Goal: Contribute content: Add original content to the website for others to see

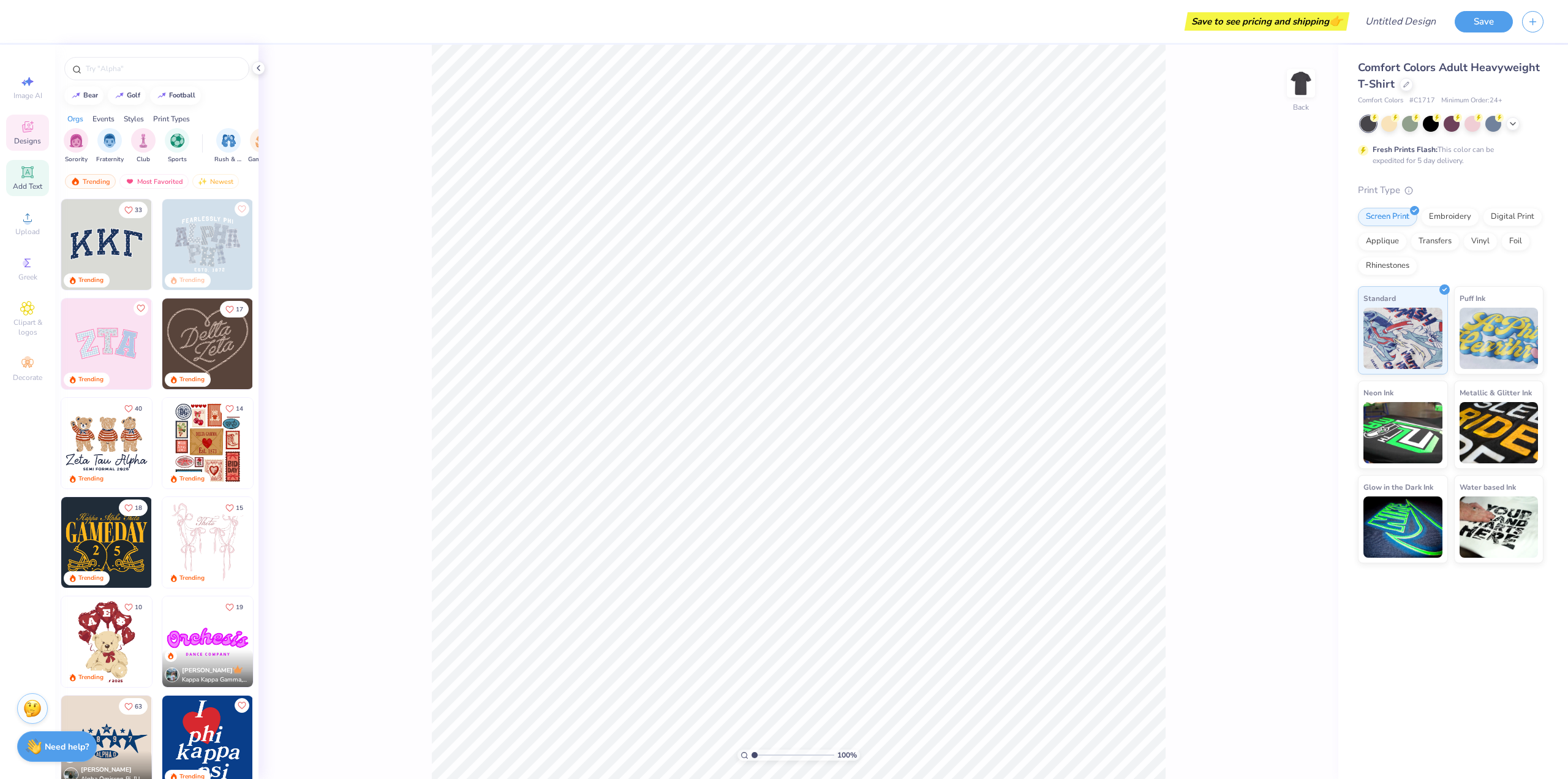
click at [8, 179] on div "Add Text" at bounding box center [27, 177] width 43 height 36
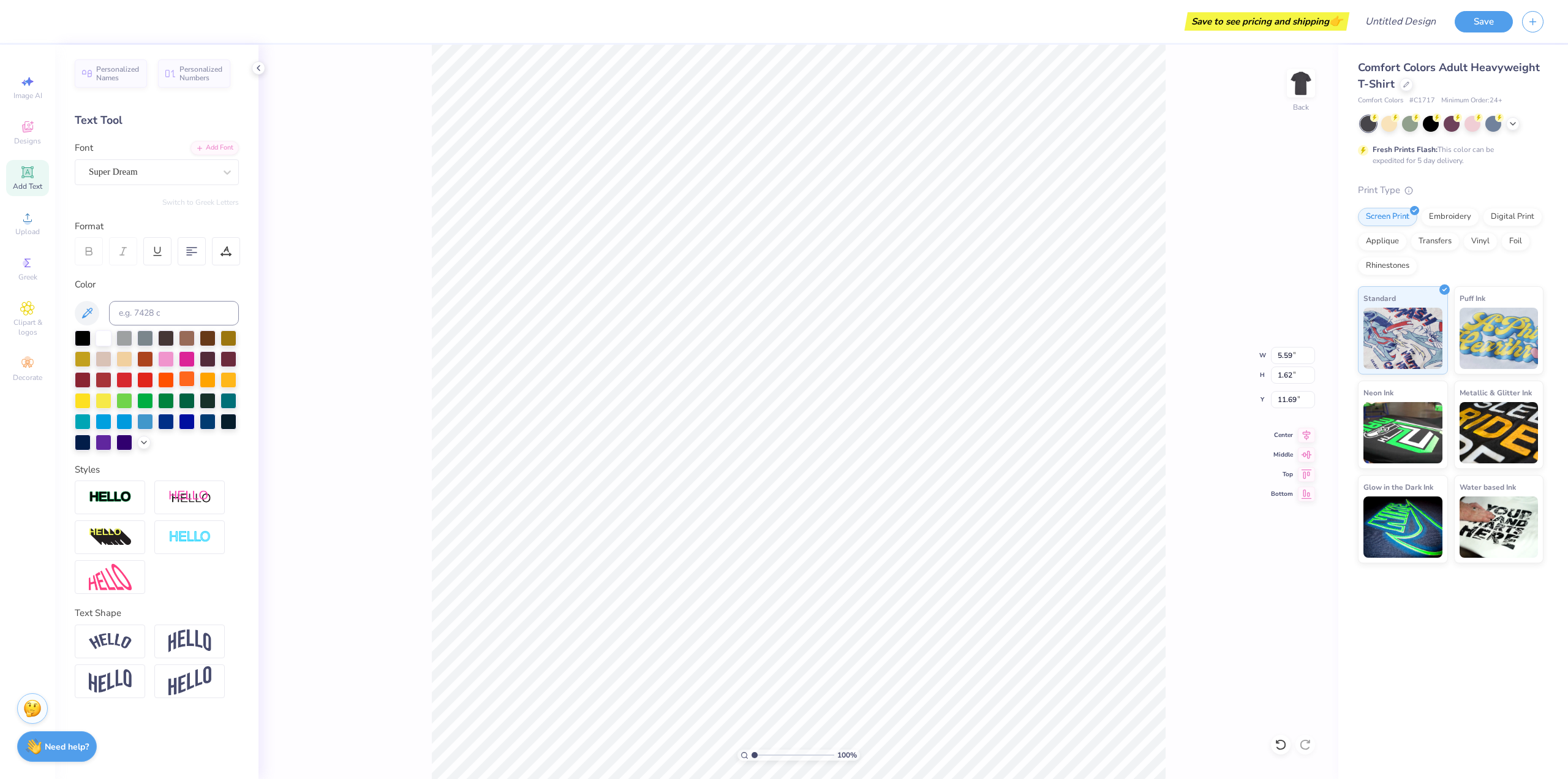
click at [186, 378] on div at bounding box center [186, 378] width 16 height 16
type input "5.04"
click at [1294, 93] on img at bounding box center [1301, 84] width 49 height 49
click at [183, 382] on div at bounding box center [186, 378] width 16 height 16
click at [20, 174] on div "Add Text" at bounding box center [27, 177] width 43 height 36
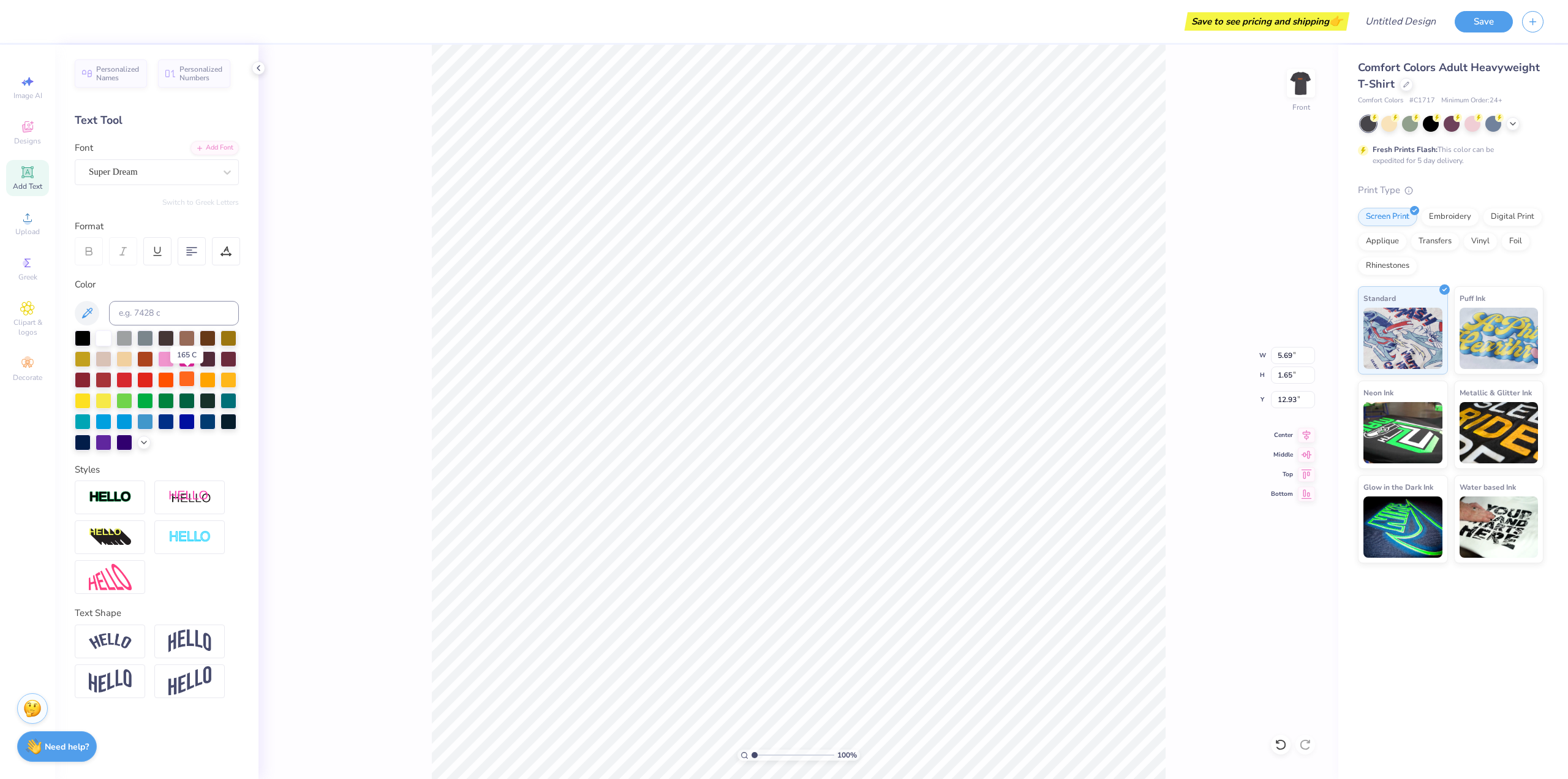
click at [191, 380] on div at bounding box center [186, 378] width 16 height 16
click at [170, 380] on div at bounding box center [166, 378] width 16 height 16
click at [185, 382] on div at bounding box center [186, 378] width 16 height 16
type input "7.02"
type input "8.85"
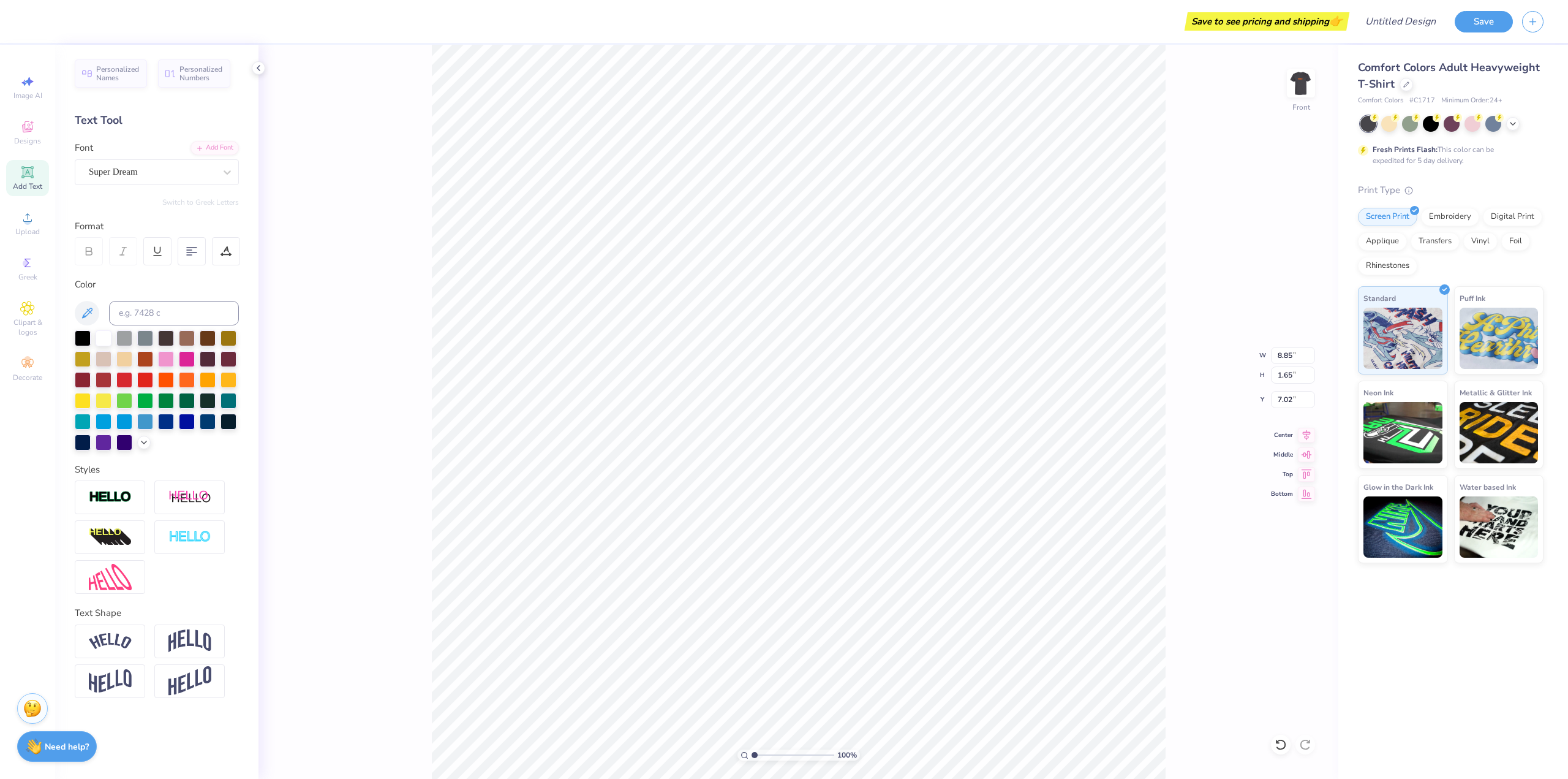
type input "2.56"
type input "6.63"
type textarea "Ignite"
click at [131, 184] on div "Super Dream" at bounding box center [157, 172] width 164 height 26
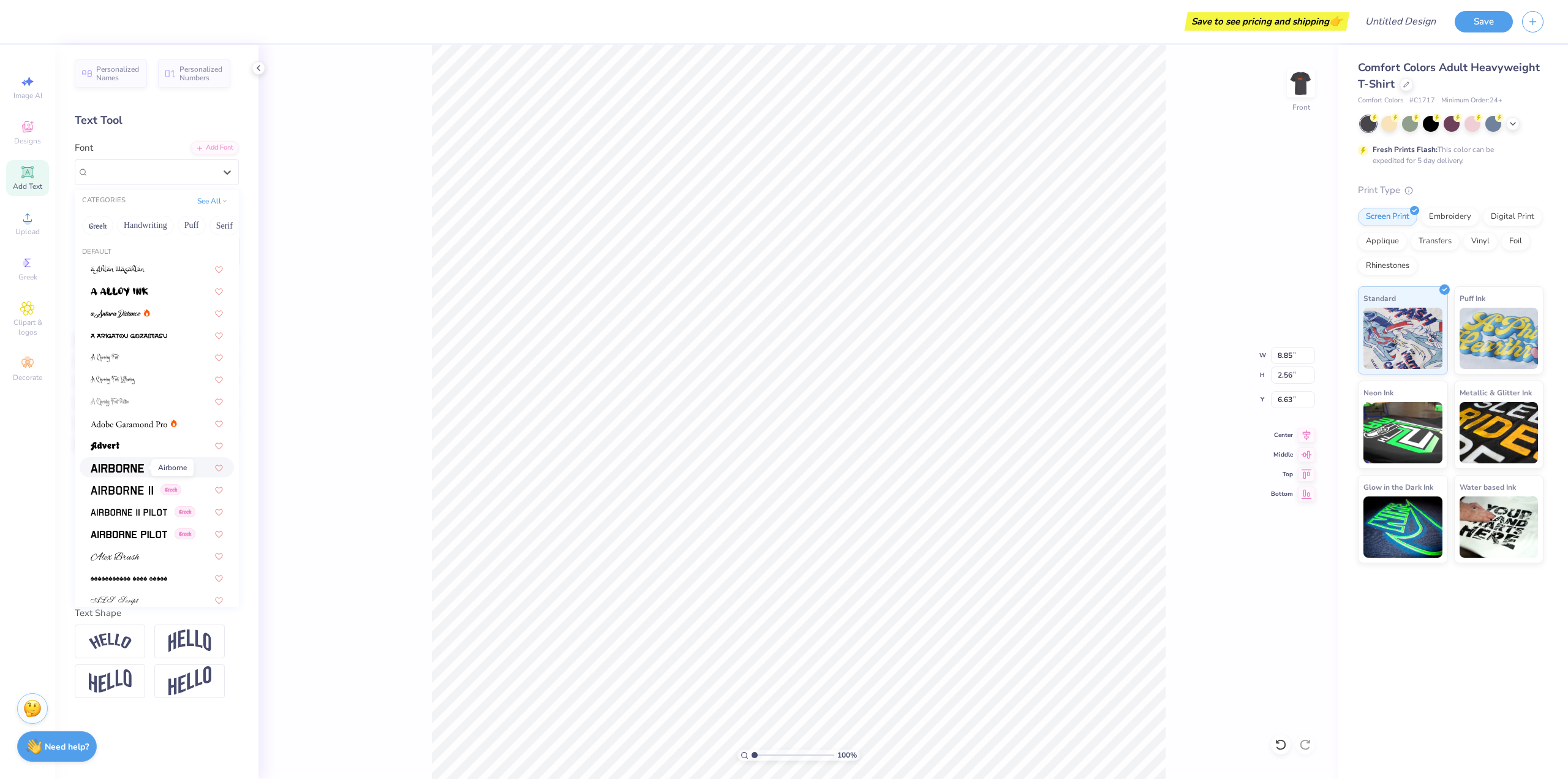
click at [119, 468] on img at bounding box center [117, 468] width 53 height 8
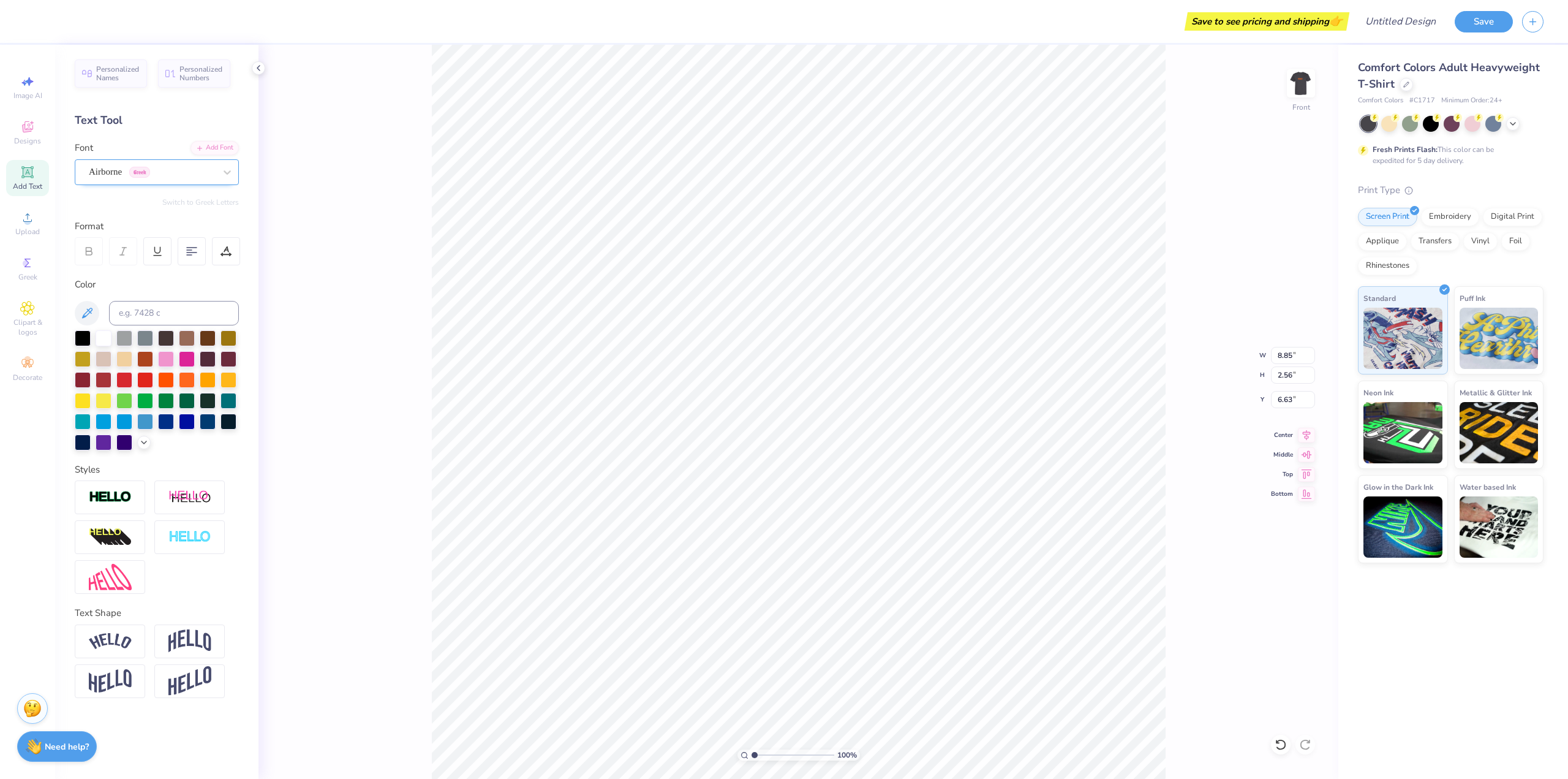
click at [176, 167] on div "Airborne Greek" at bounding box center [152, 172] width 129 height 19
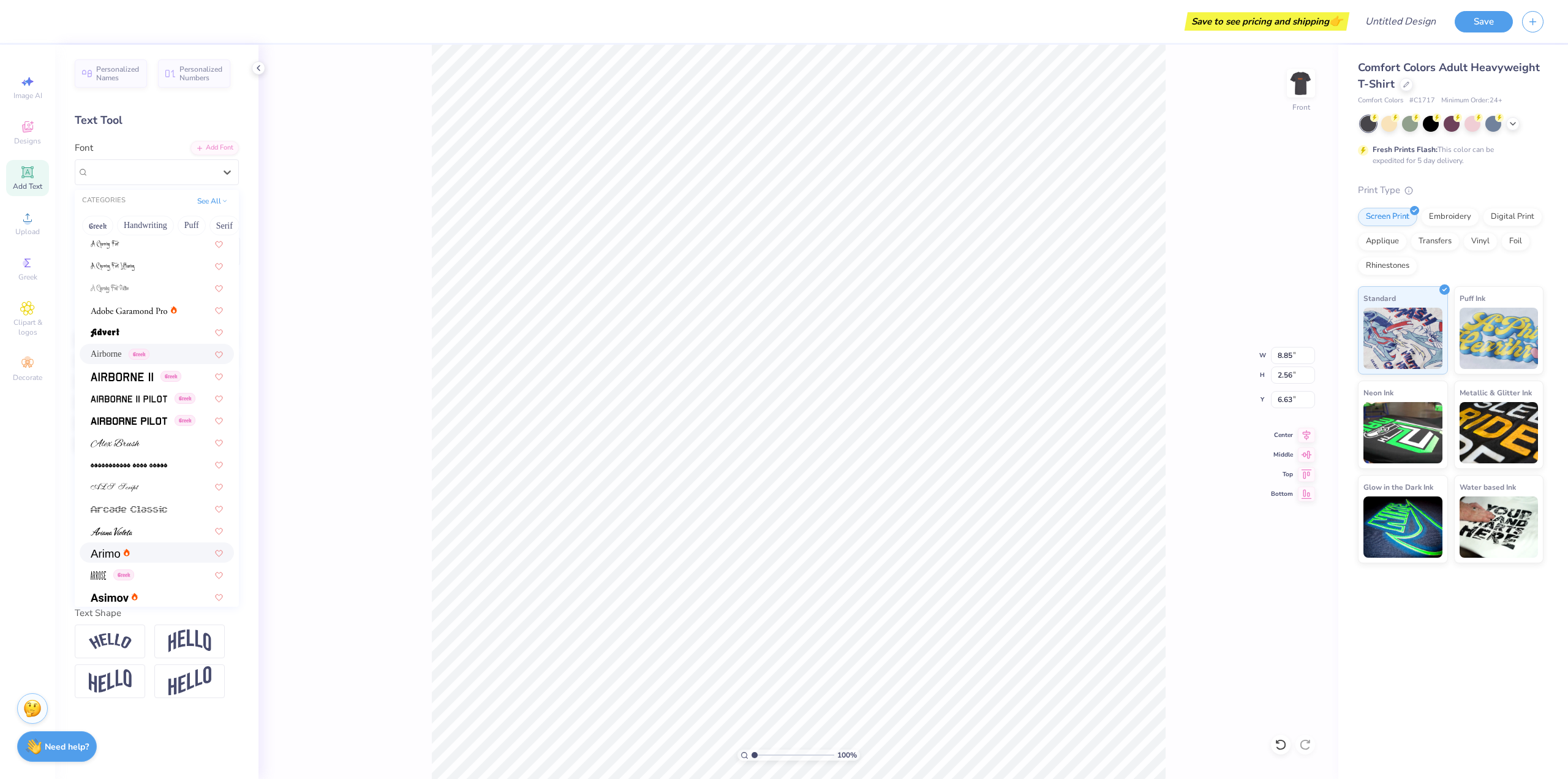
scroll to position [122, 0]
click at [153, 434] on div at bounding box center [157, 433] width 132 height 13
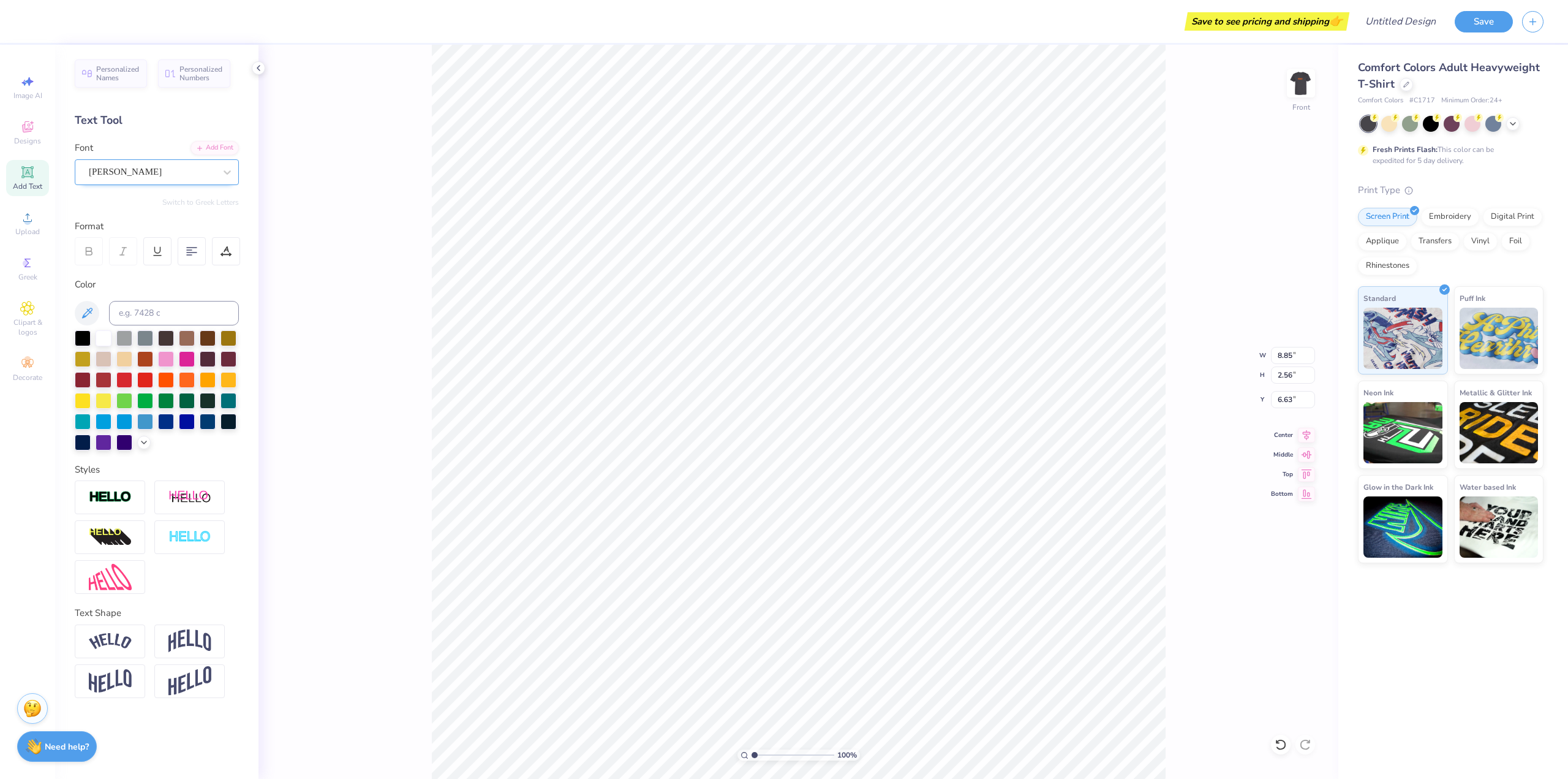
click at [148, 179] on div "[PERSON_NAME]" at bounding box center [152, 172] width 129 height 19
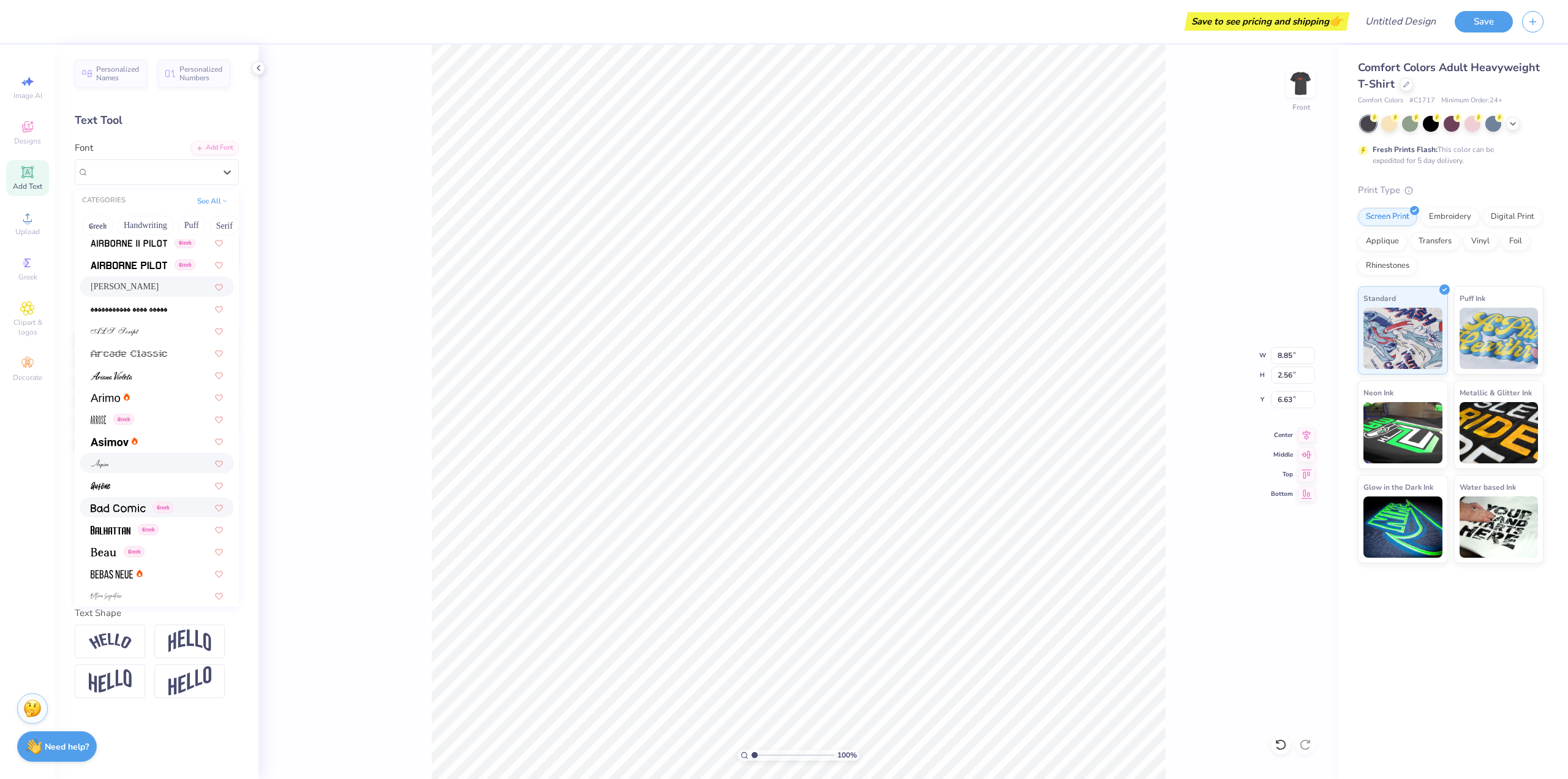
scroll to position [276, 0]
click at [136, 439] on div at bounding box center [114, 434] width 47 height 13
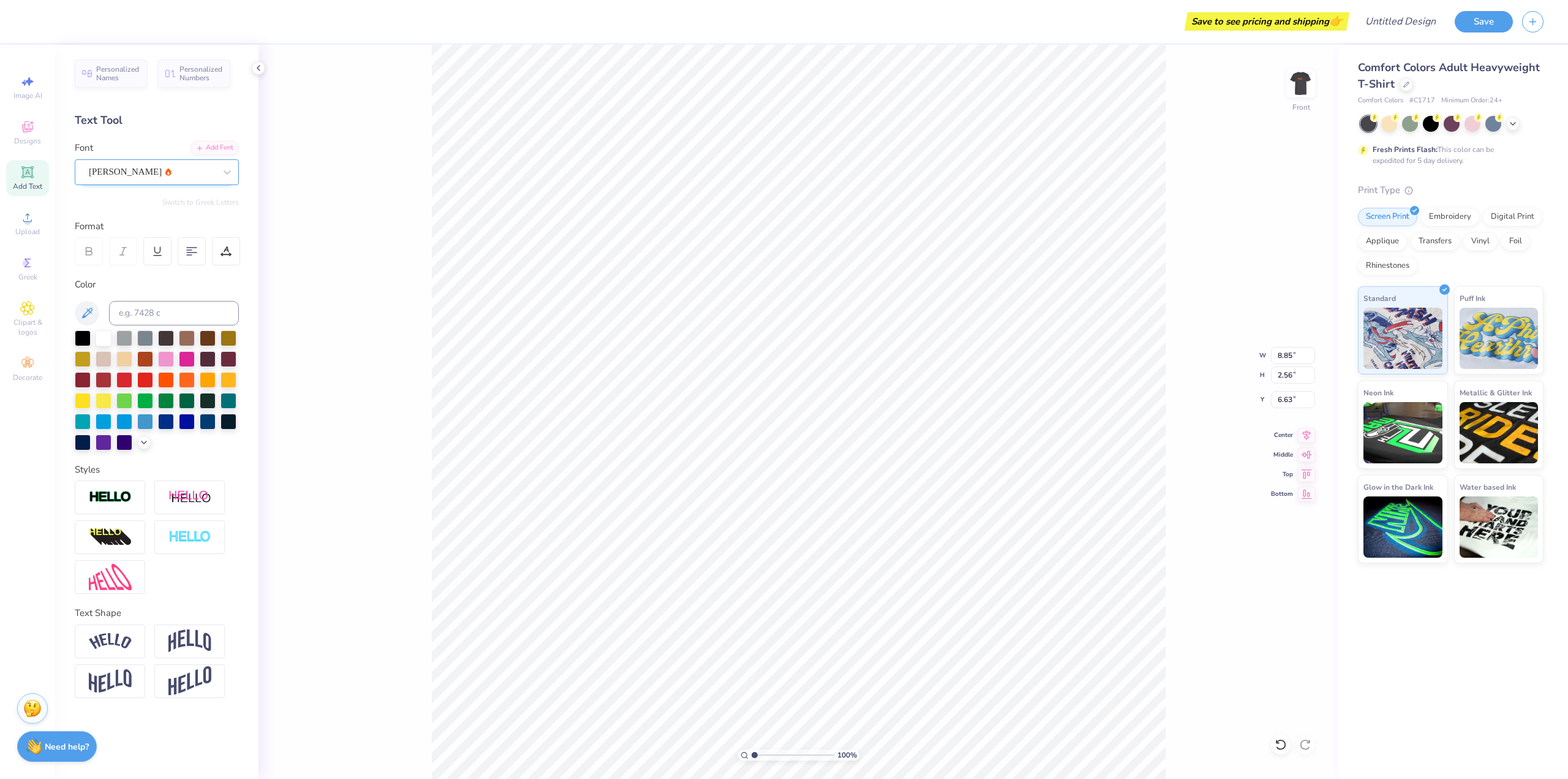
click at [167, 170] on div "[PERSON_NAME]" at bounding box center [152, 172] width 129 height 19
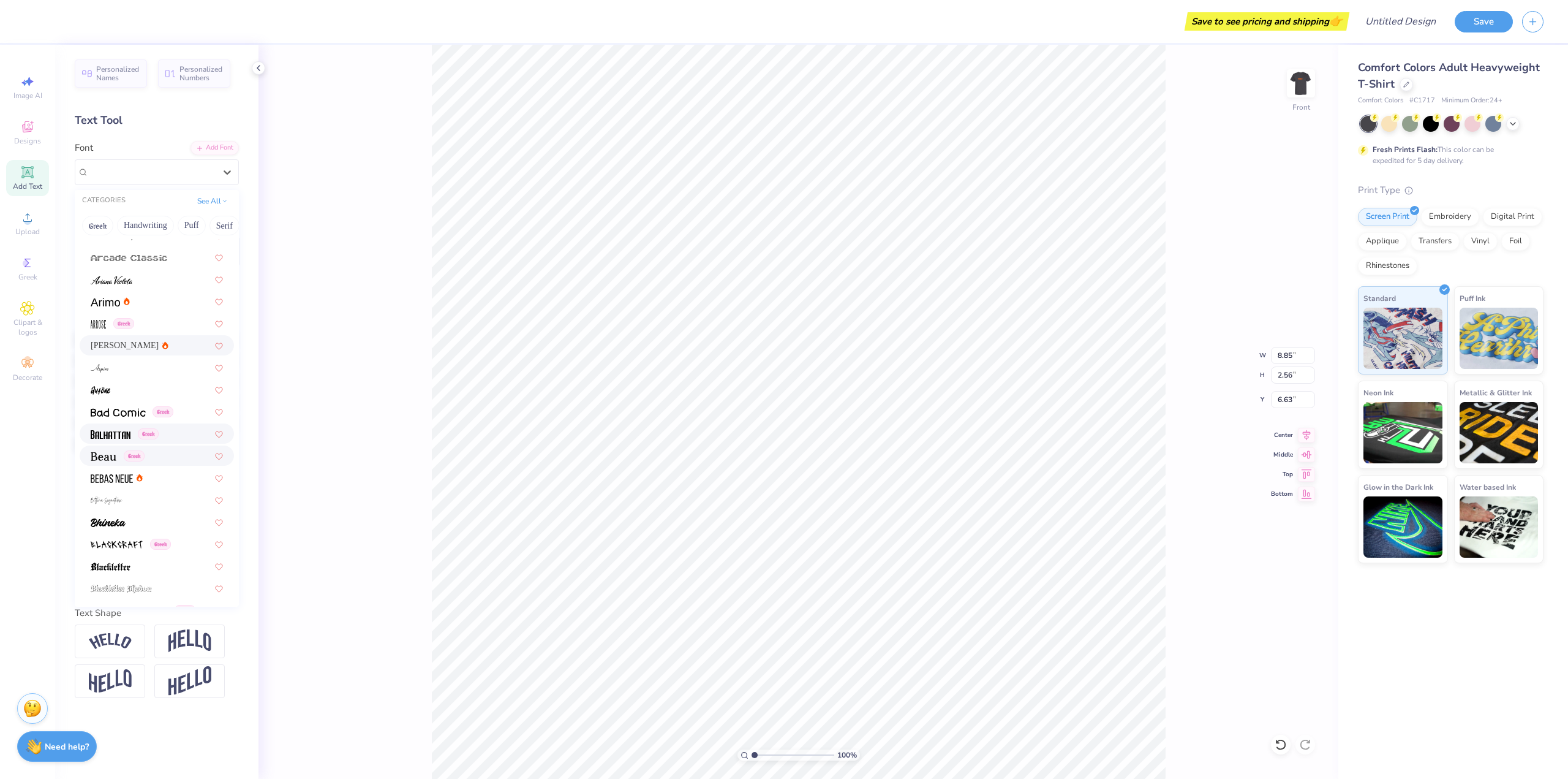
scroll to position [368, 0]
click at [127, 415] on span at bounding box center [118, 408] width 55 height 13
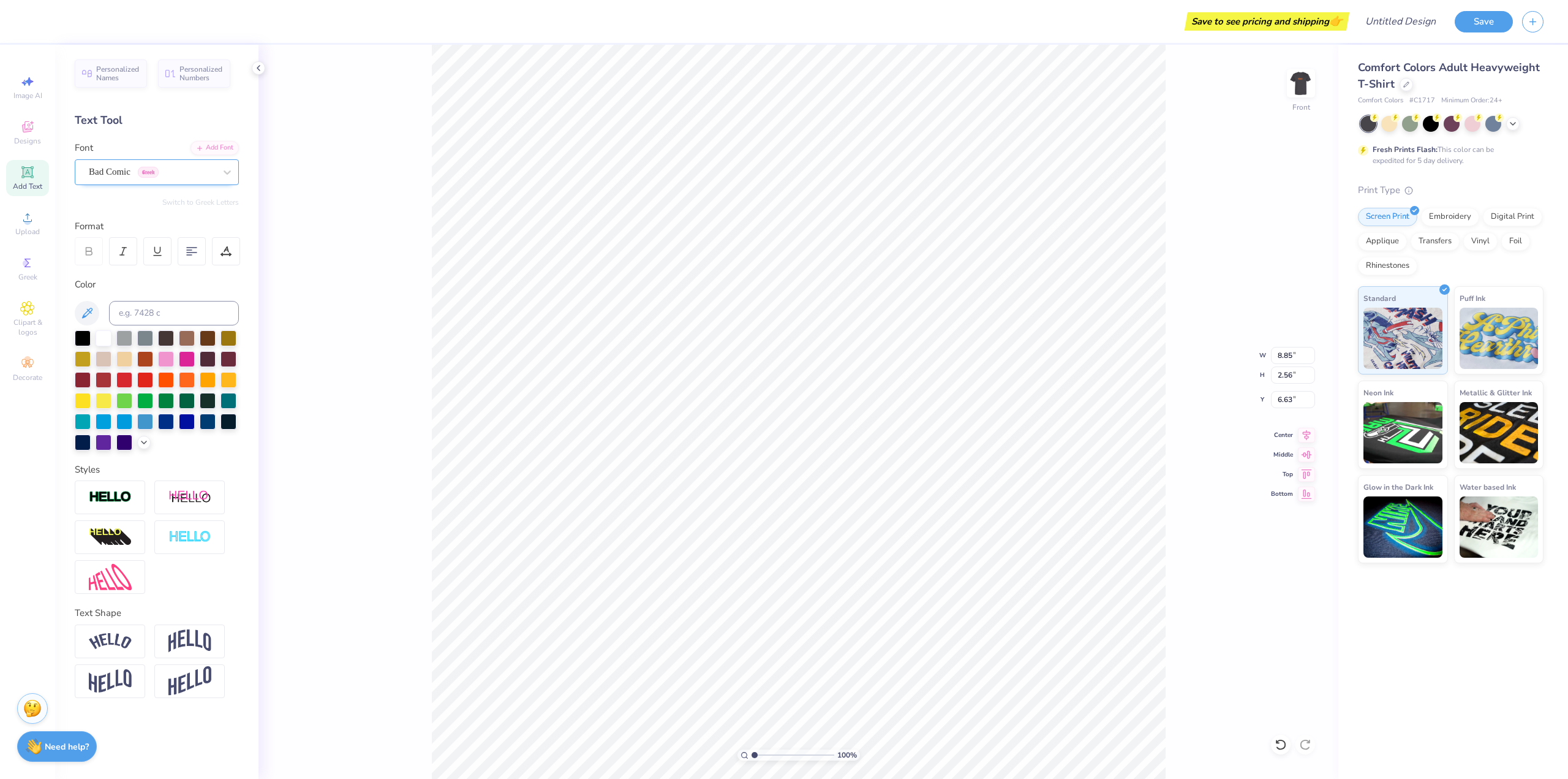
click at [157, 169] on div "Bad Comic Greek" at bounding box center [152, 172] width 129 height 19
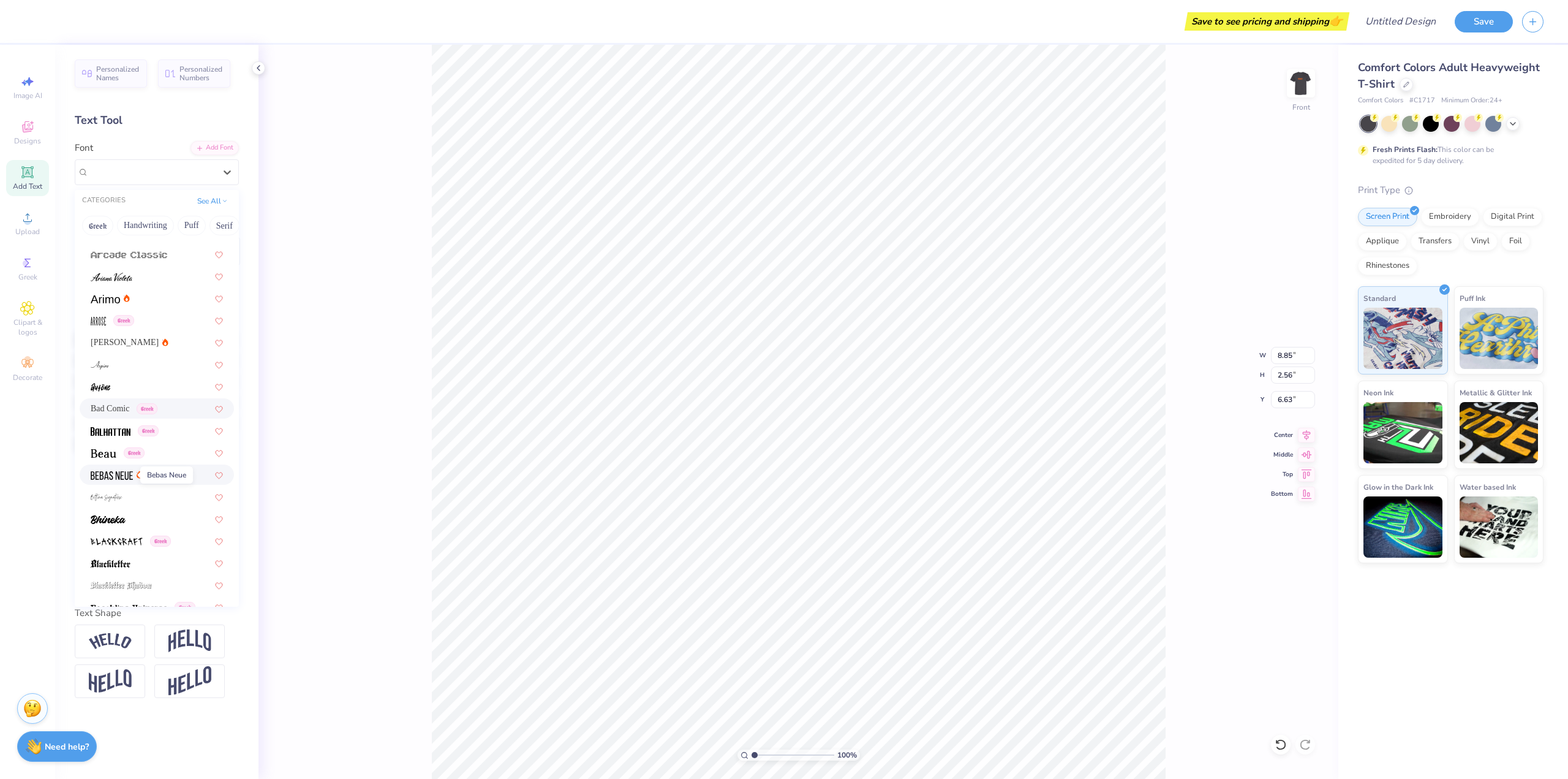
click at [131, 476] on img at bounding box center [112, 475] width 42 height 8
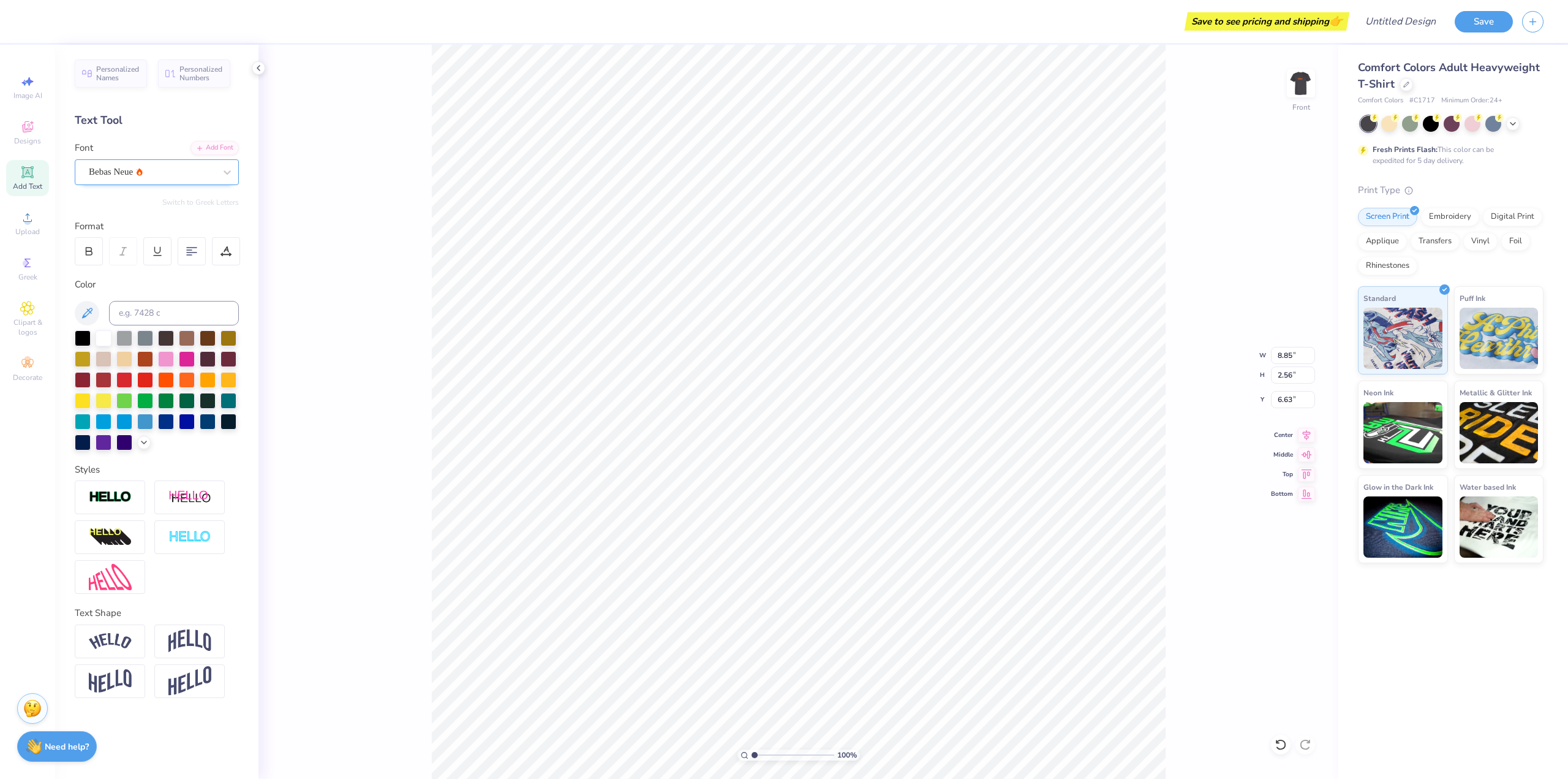
click at [147, 169] on div "Bebas Neue" at bounding box center [152, 172] width 129 height 19
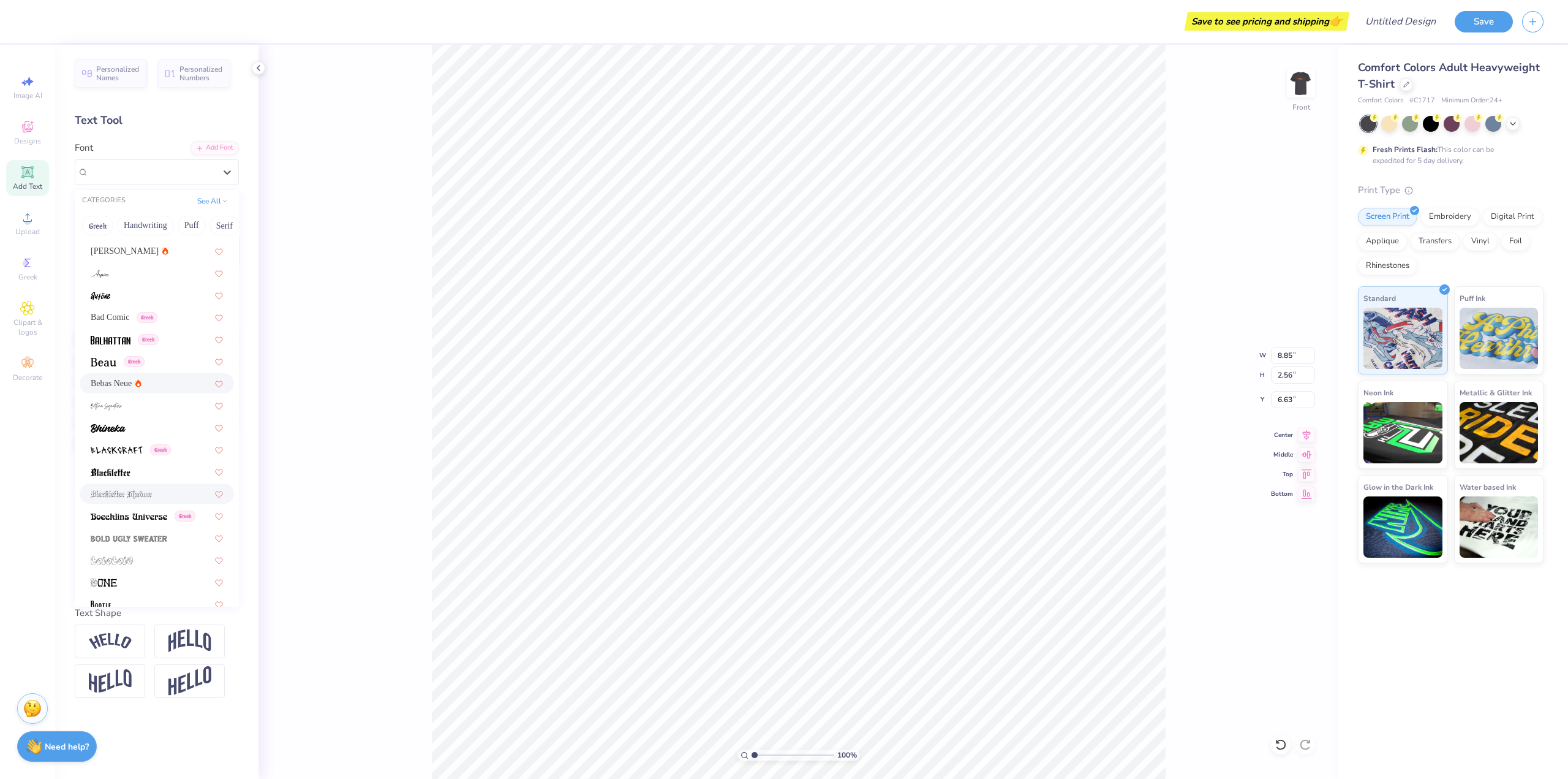
scroll to position [506, 0]
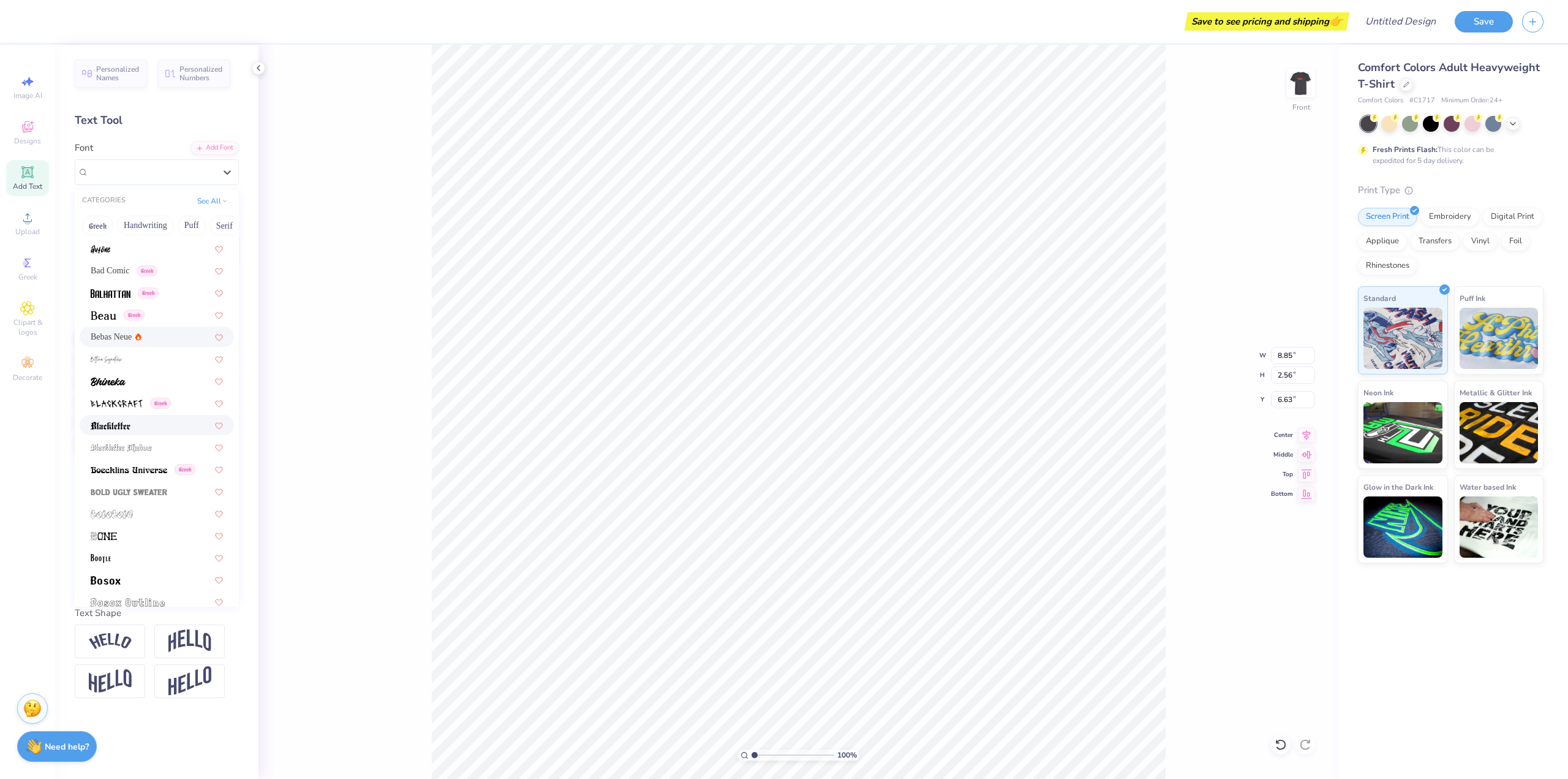
click at [140, 425] on div at bounding box center [157, 425] width 132 height 13
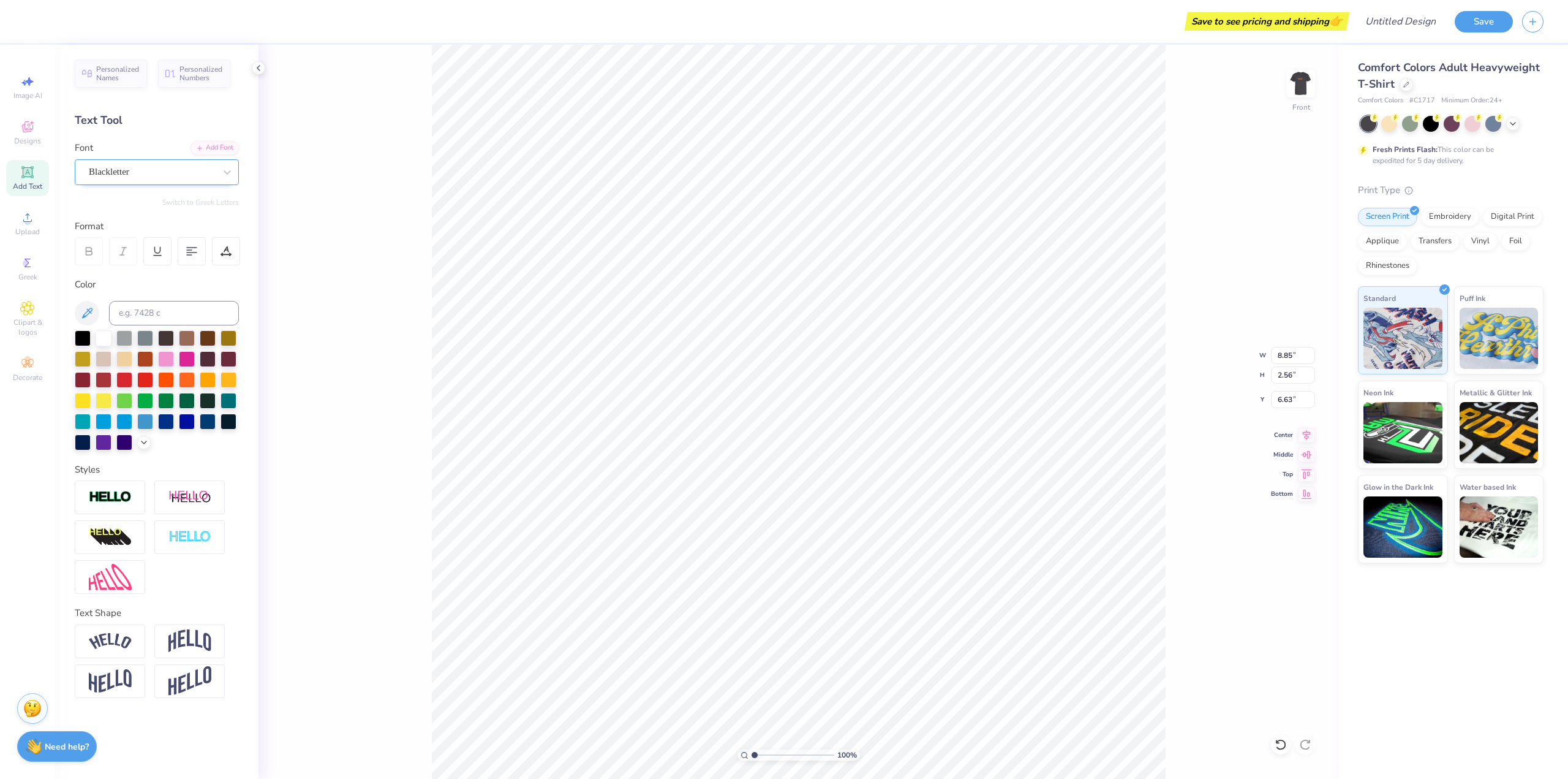
click at [160, 170] on div "Blackletter" at bounding box center [152, 172] width 129 height 19
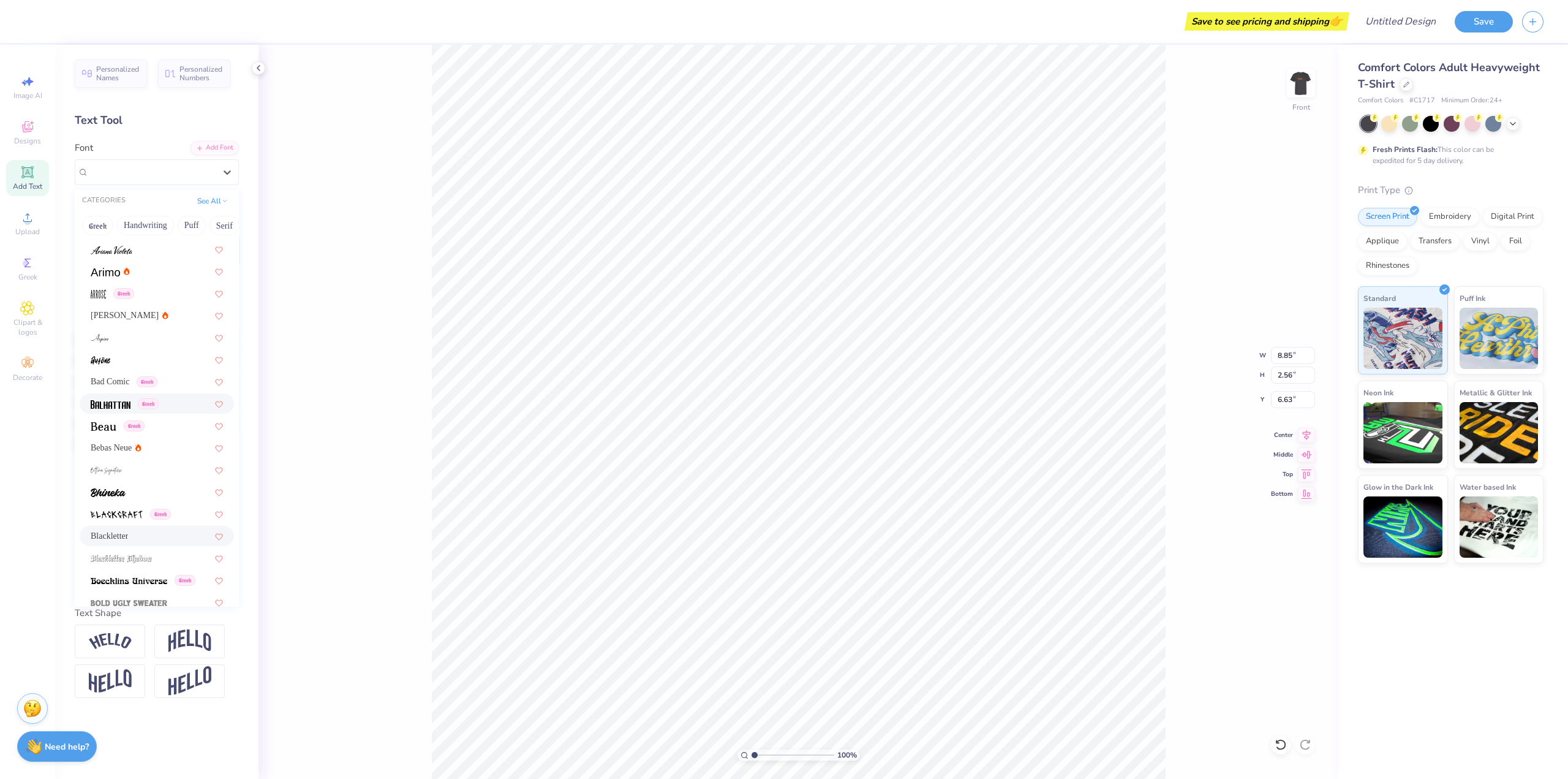
scroll to position [413, 0]
click at [136, 584] on img at bounding box center [129, 584] width 77 height 8
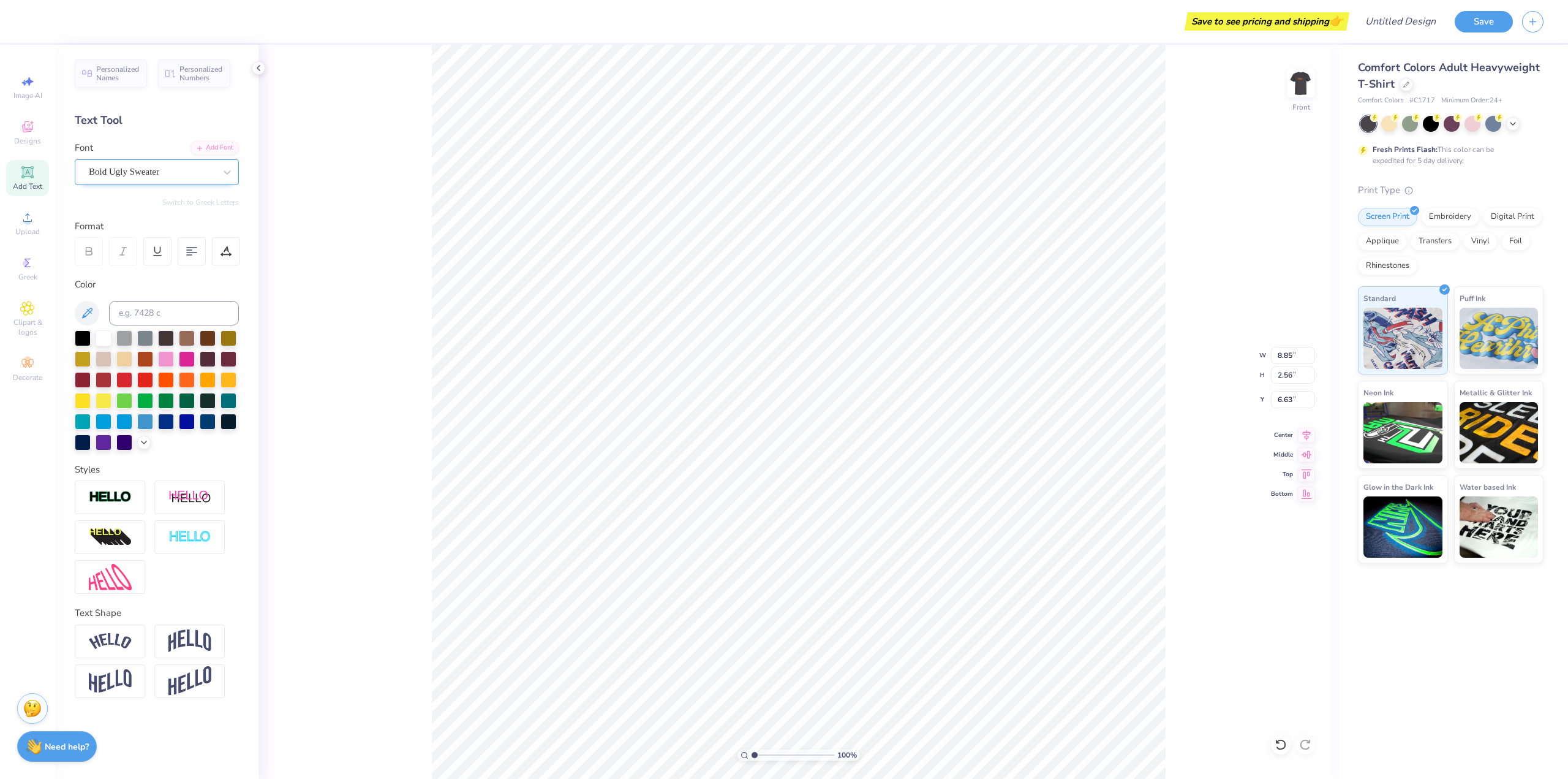
click at [155, 179] on div "Bold Ugly Sweater" at bounding box center [152, 172] width 129 height 19
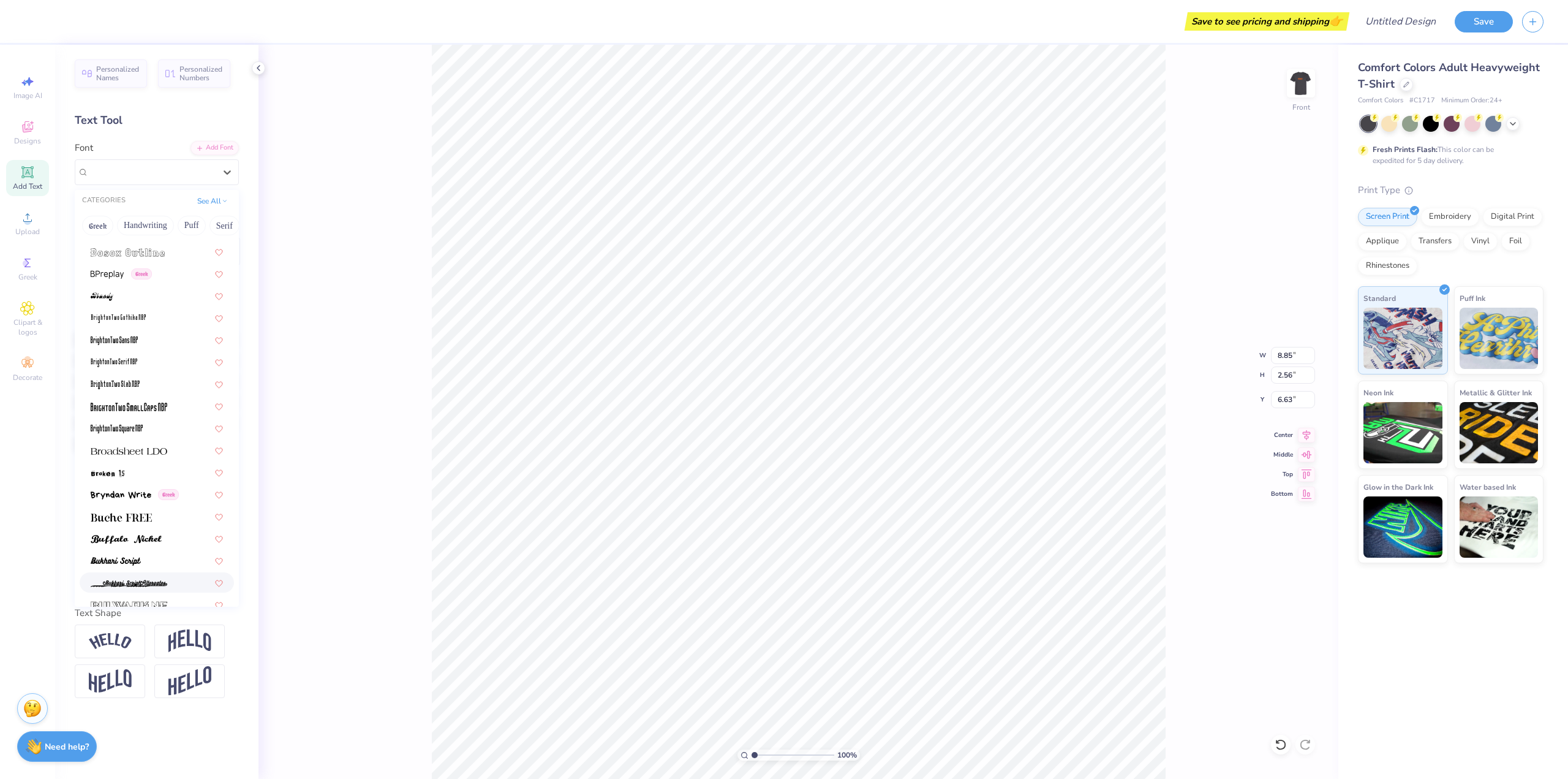
scroll to position [858, 0]
click at [157, 553] on div at bounding box center [157, 558] width 132 height 13
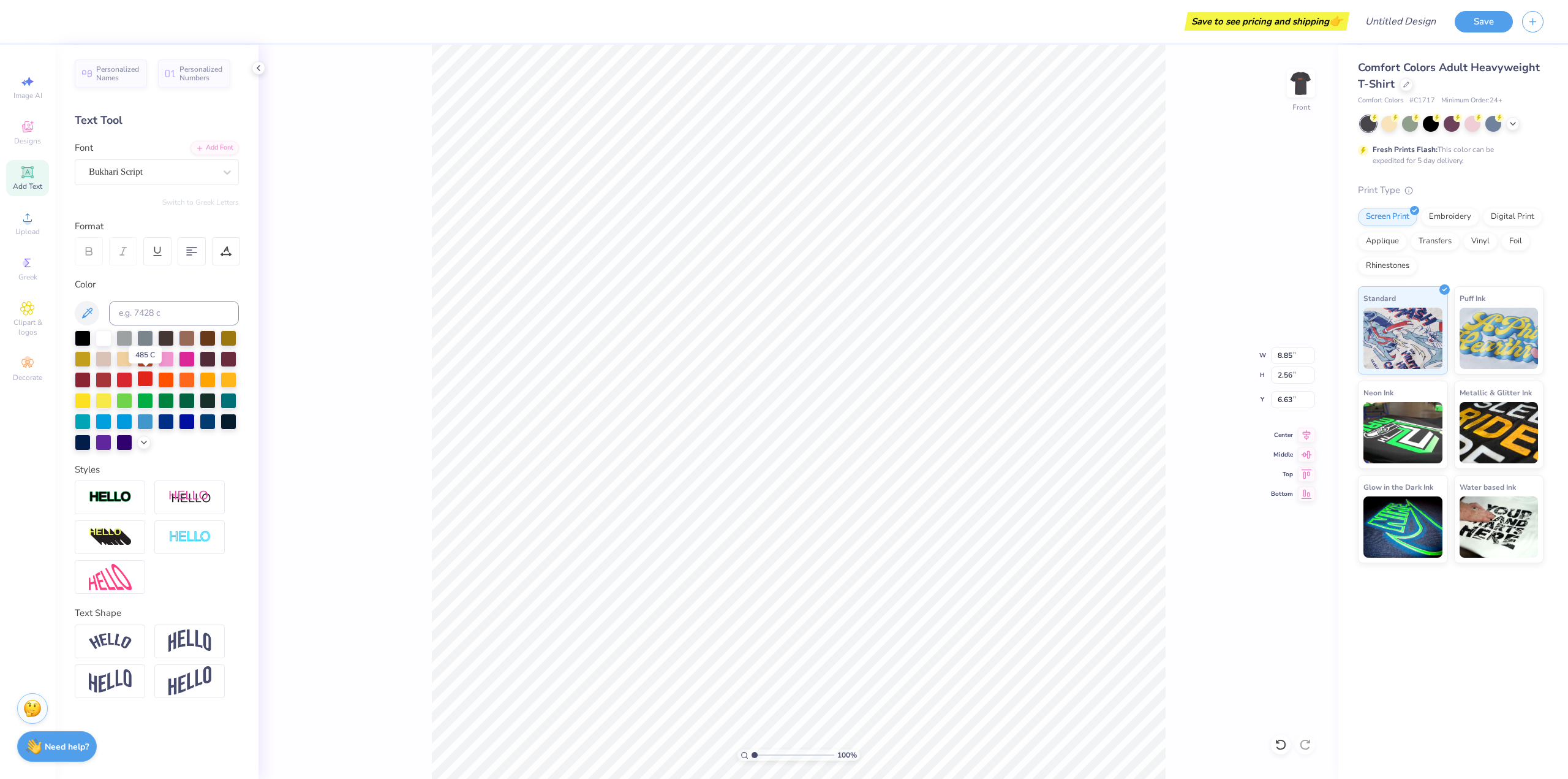
click at [145, 381] on div at bounding box center [145, 378] width 16 height 16
click at [124, 374] on div at bounding box center [124, 378] width 16 height 16
click at [145, 378] on div at bounding box center [145, 378] width 16 height 16
click at [161, 380] on div at bounding box center [166, 378] width 16 height 16
click at [186, 382] on div at bounding box center [186, 378] width 16 height 16
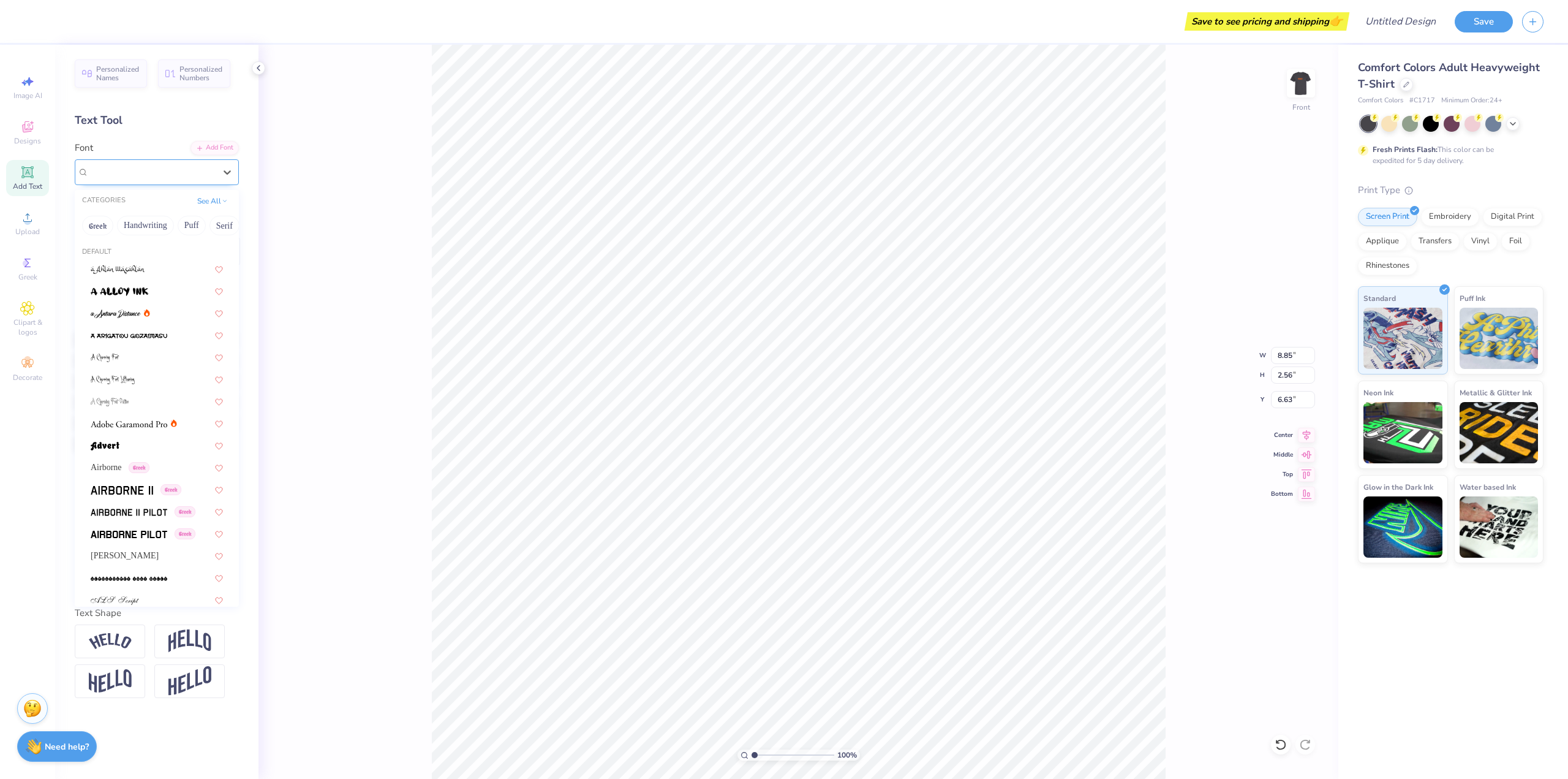
click at [188, 177] on div "Bukhari Script" at bounding box center [152, 172] width 129 height 19
click at [119, 446] on img at bounding box center [105, 446] width 29 height 8
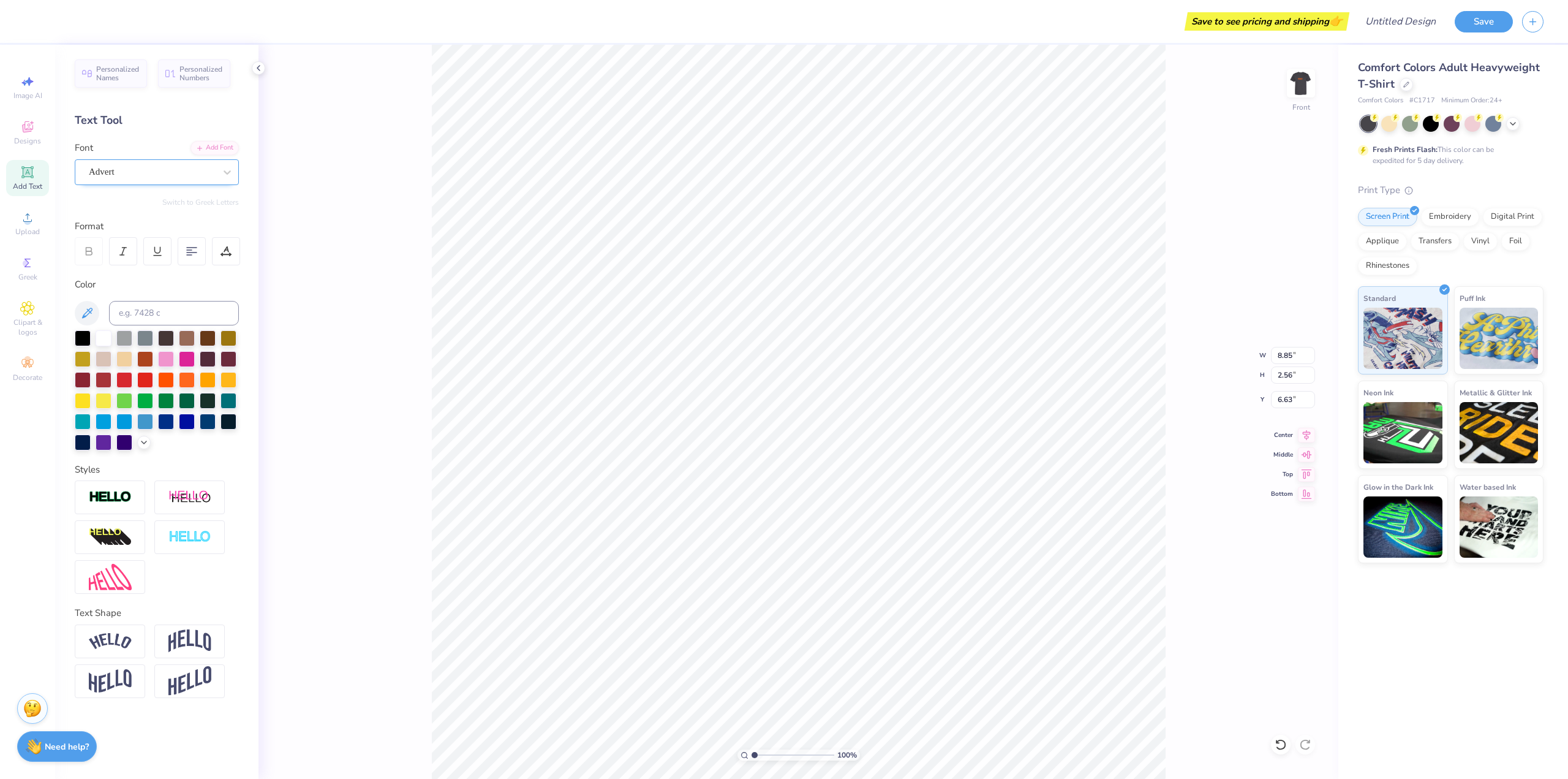
click at [144, 169] on div "Advert" at bounding box center [152, 172] width 129 height 19
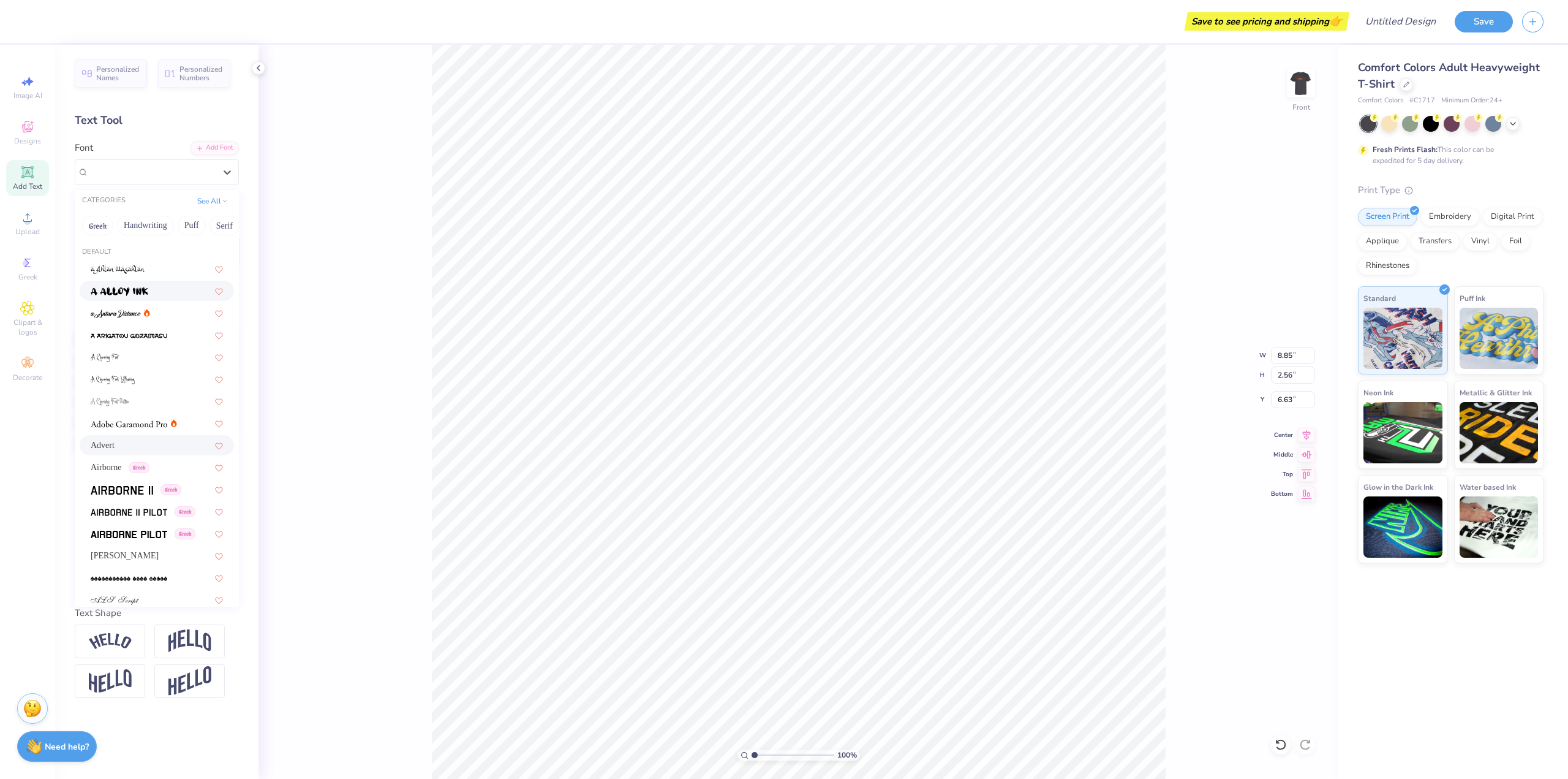
click at [124, 289] on img at bounding box center [119, 292] width 58 height 8
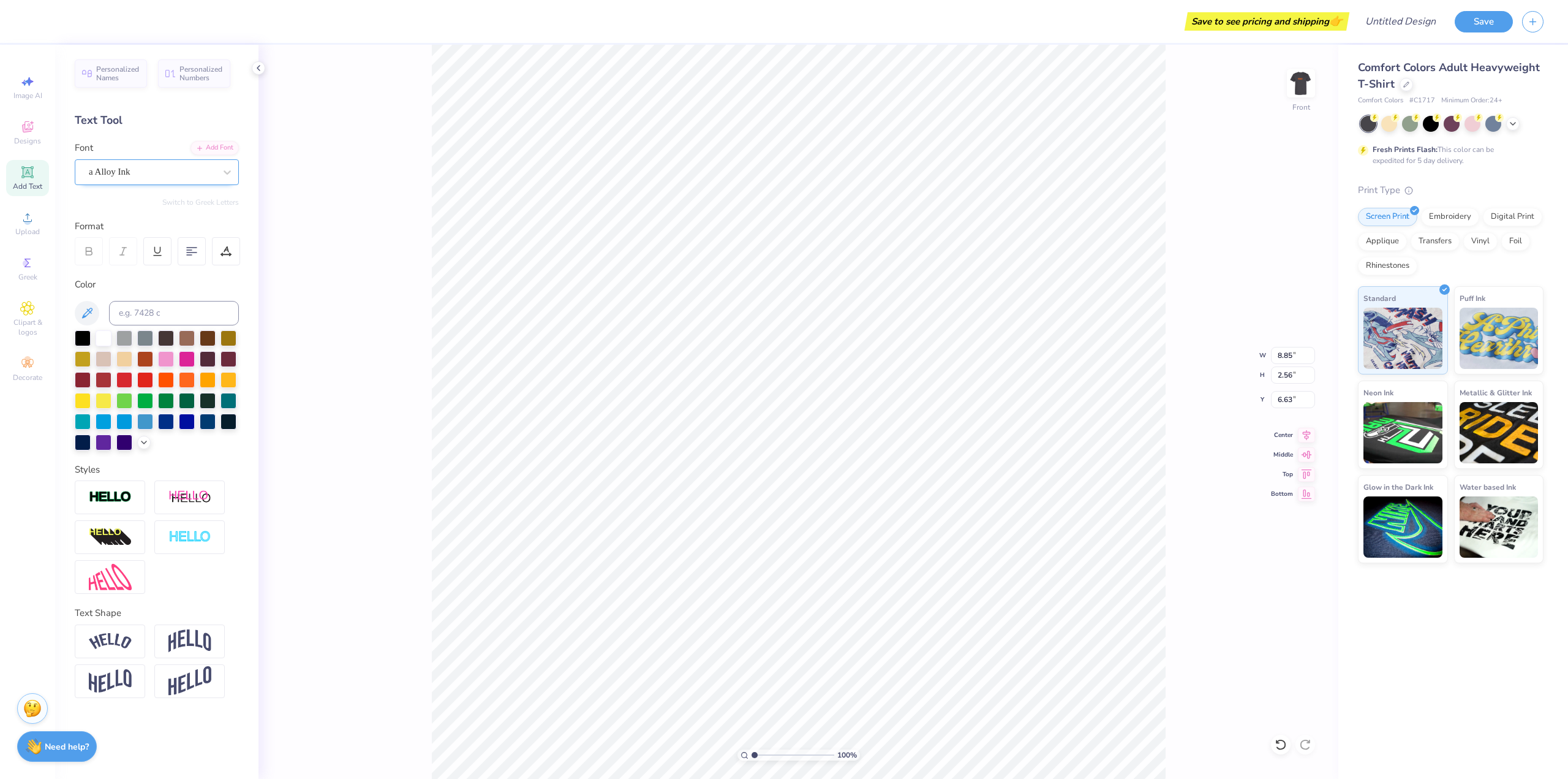
click at [148, 179] on div at bounding box center [152, 172] width 127 height 17
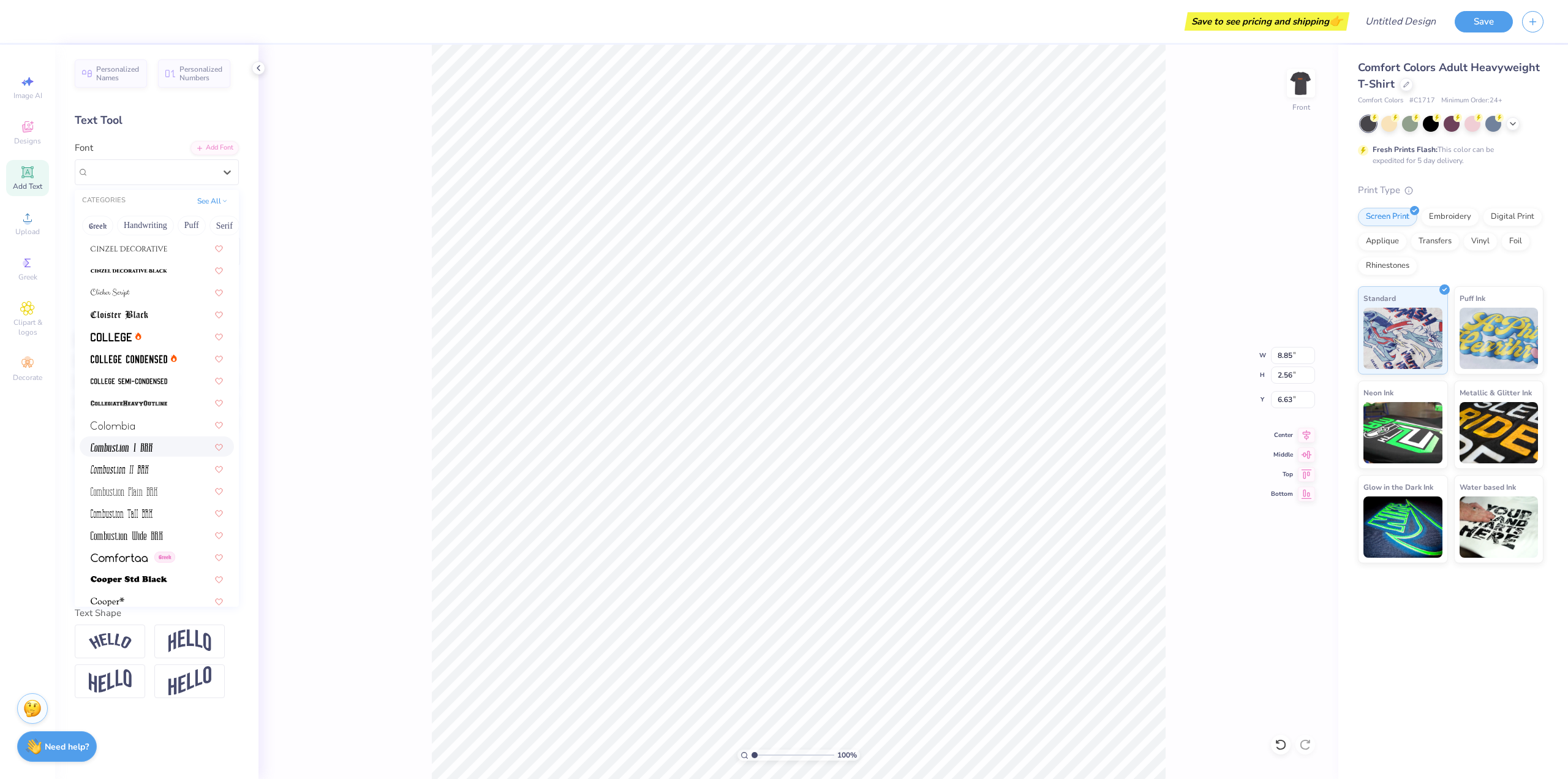
scroll to position [1532, 0]
click at [108, 326] on img at bounding box center [111, 326] width 41 height 8
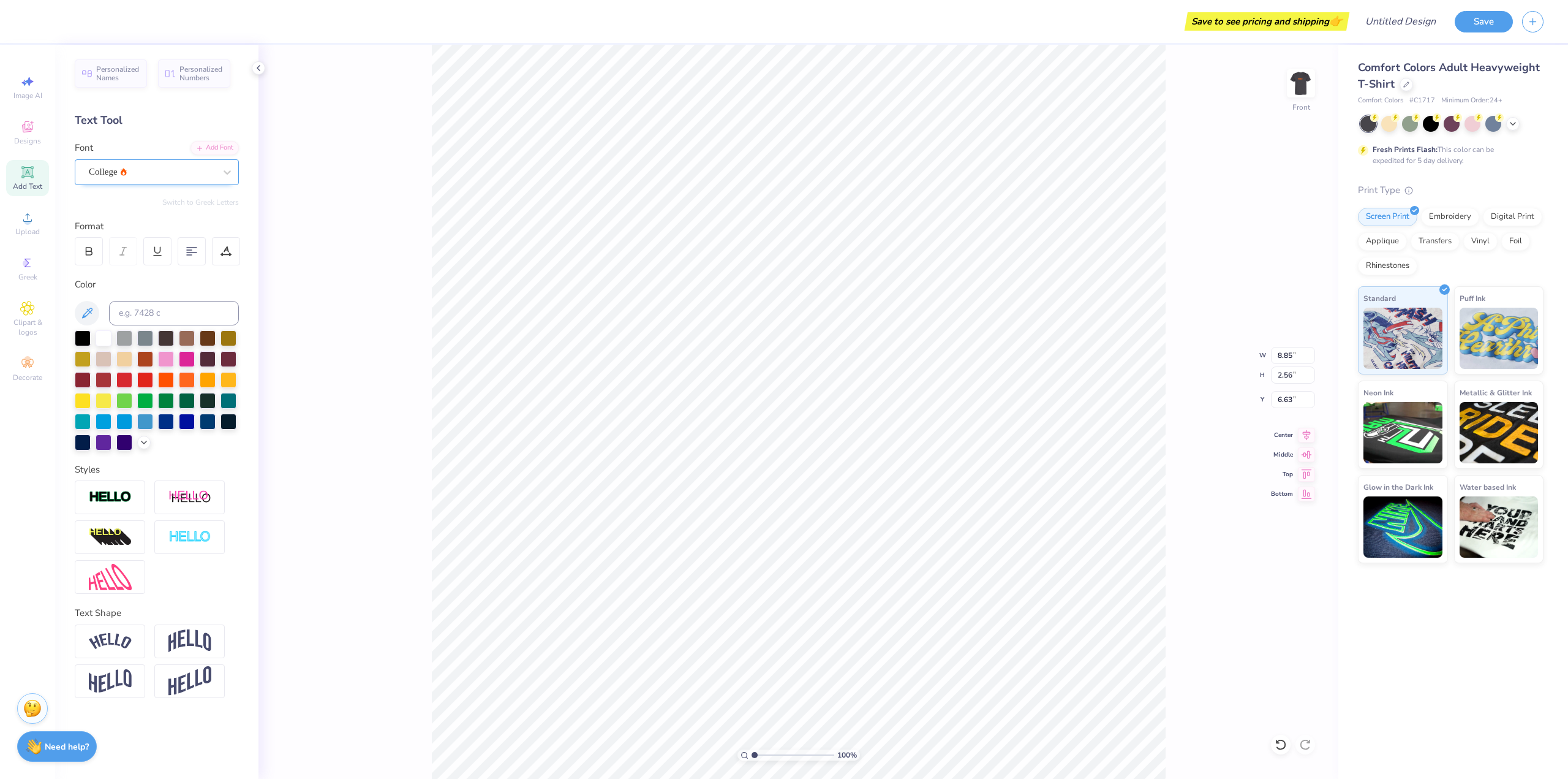
click at [153, 169] on div "College" at bounding box center [152, 172] width 129 height 19
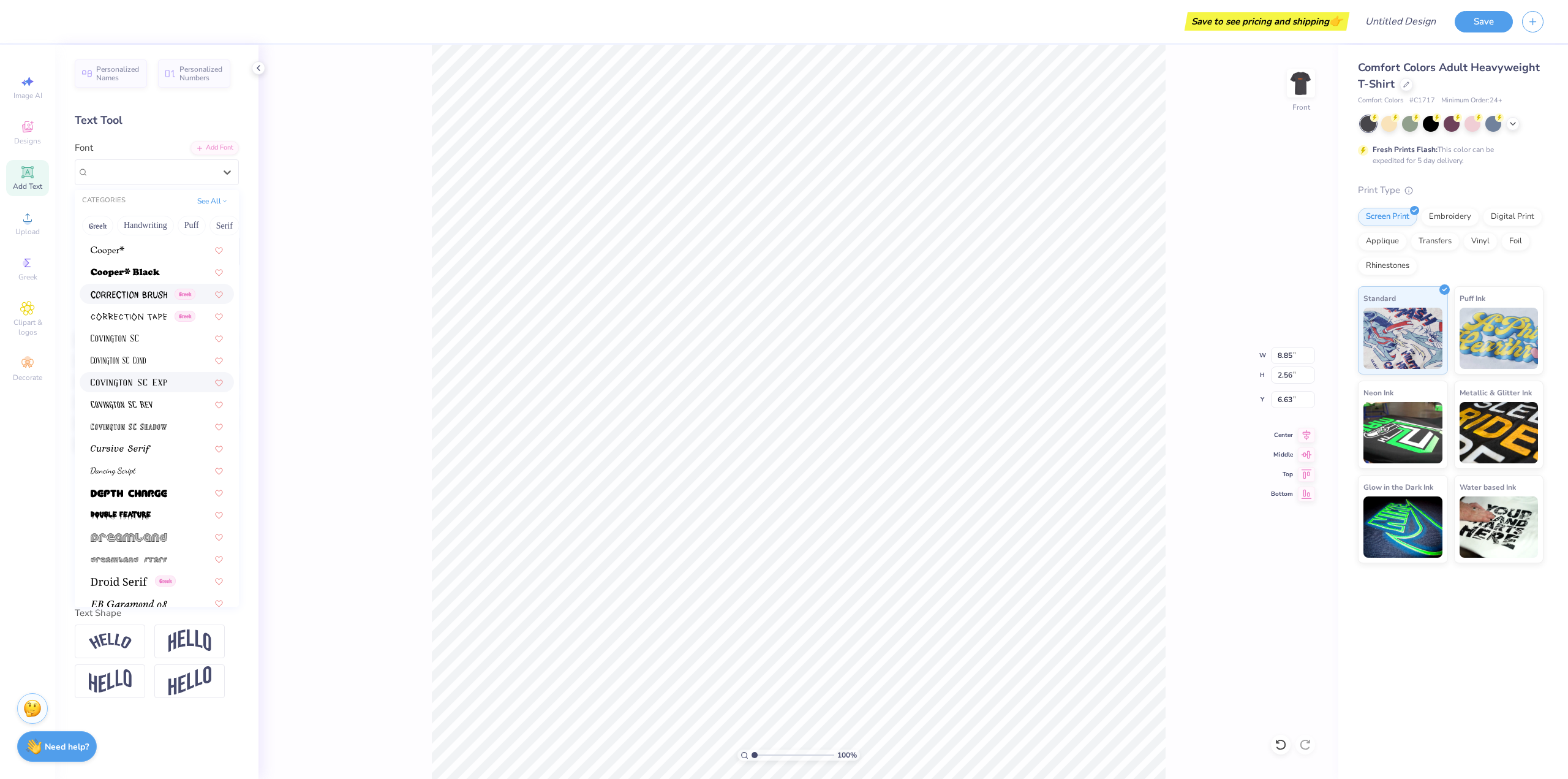
scroll to position [1900, 0]
click at [148, 463] on img at bounding box center [129, 465] width 77 height 8
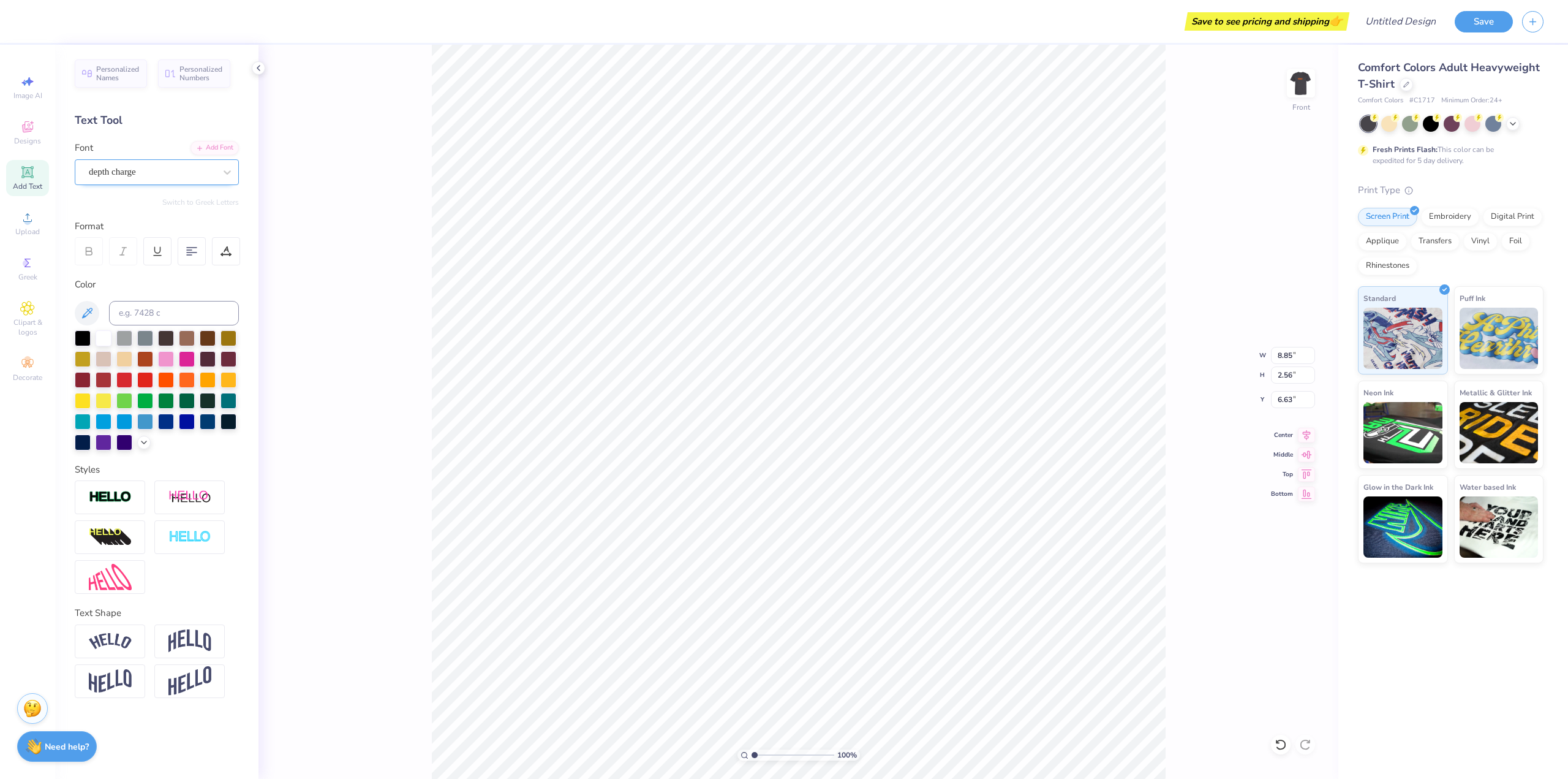
click at [136, 178] on div "depth charge" at bounding box center [152, 172] width 129 height 19
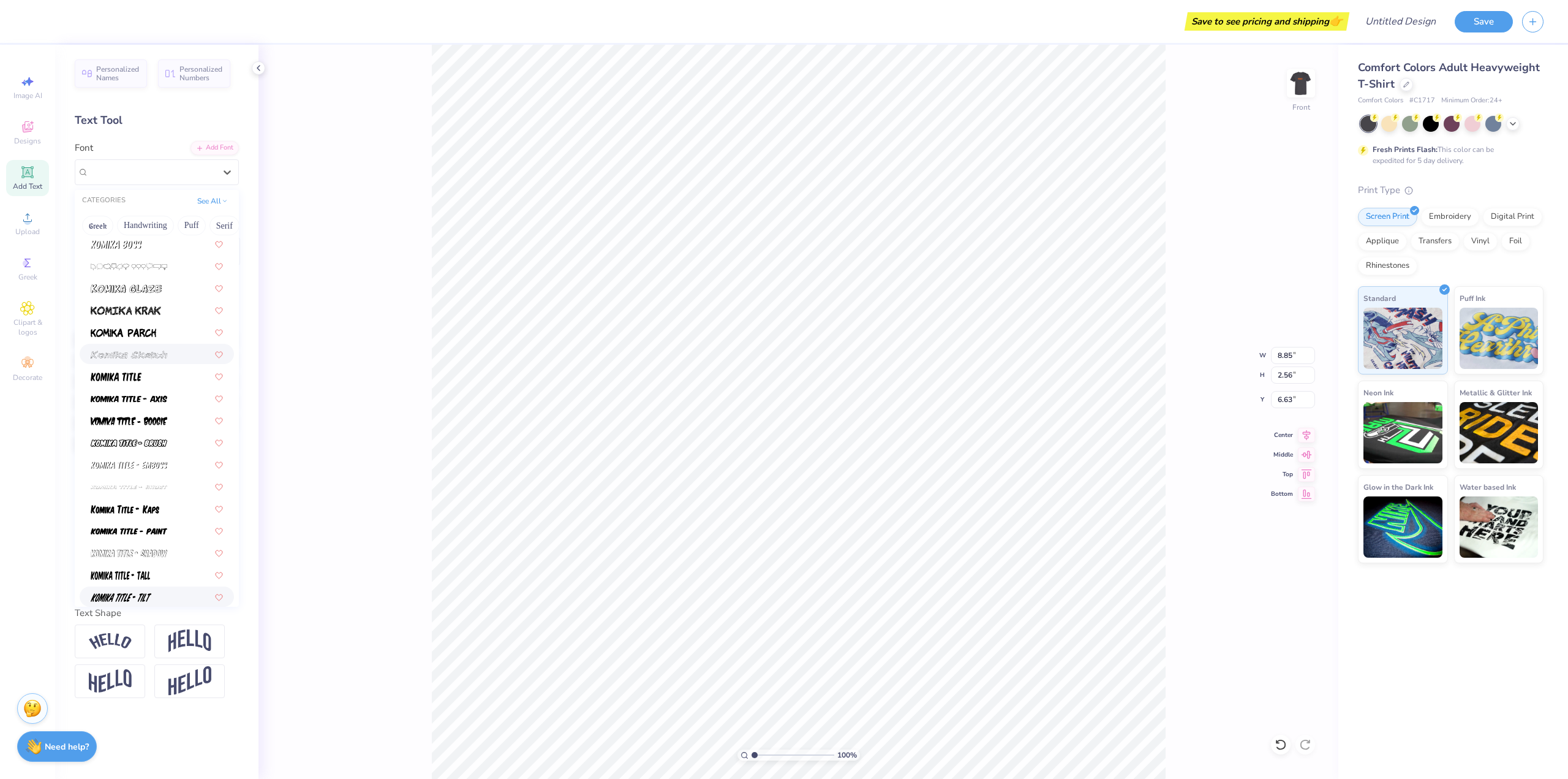
scroll to position [3876, 0]
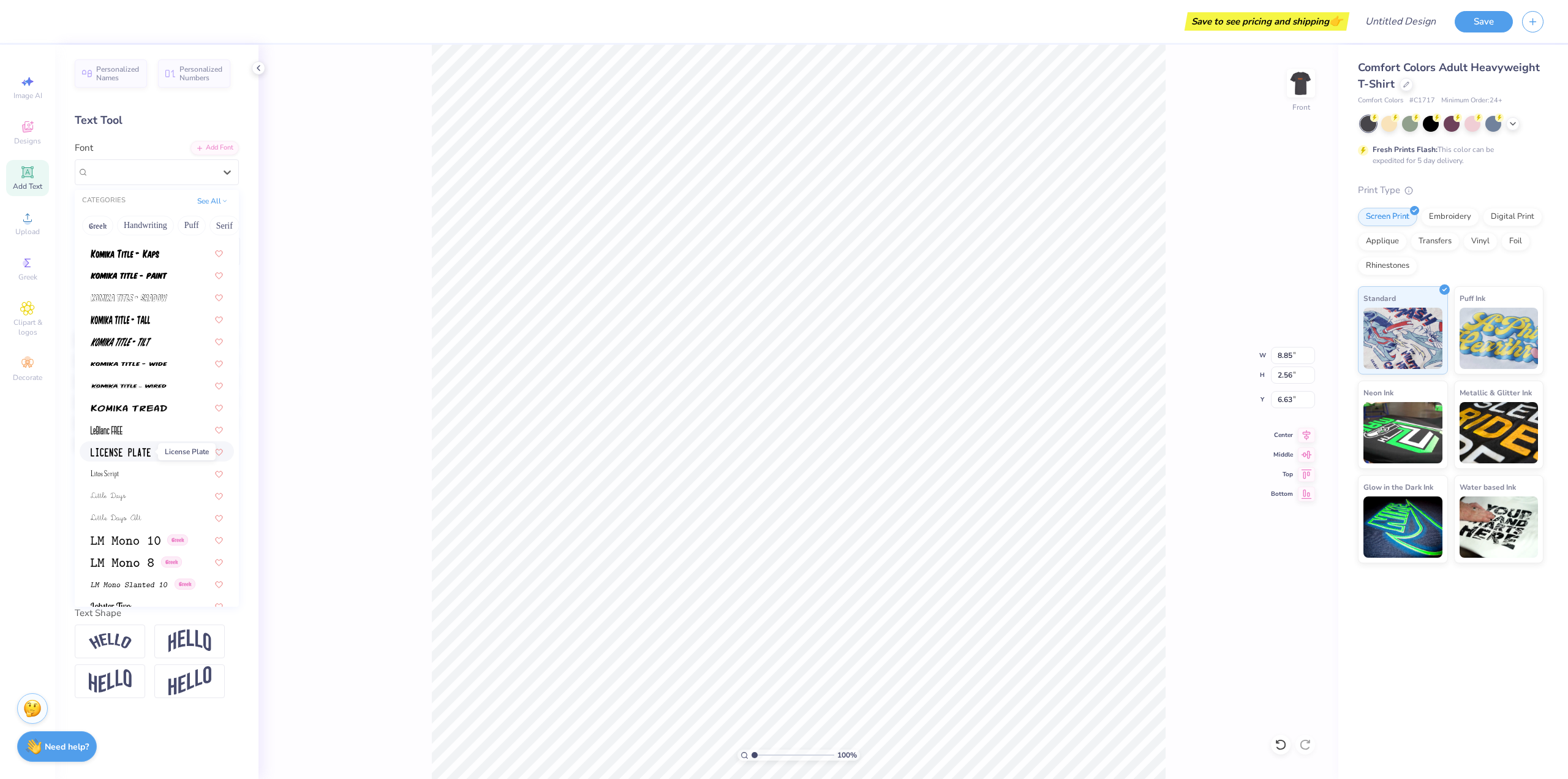
click at [143, 452] on img at bounding box center [120, 452] width 60 height 8
